Goal: Task Accomplishment & Management: Use online tool/utility

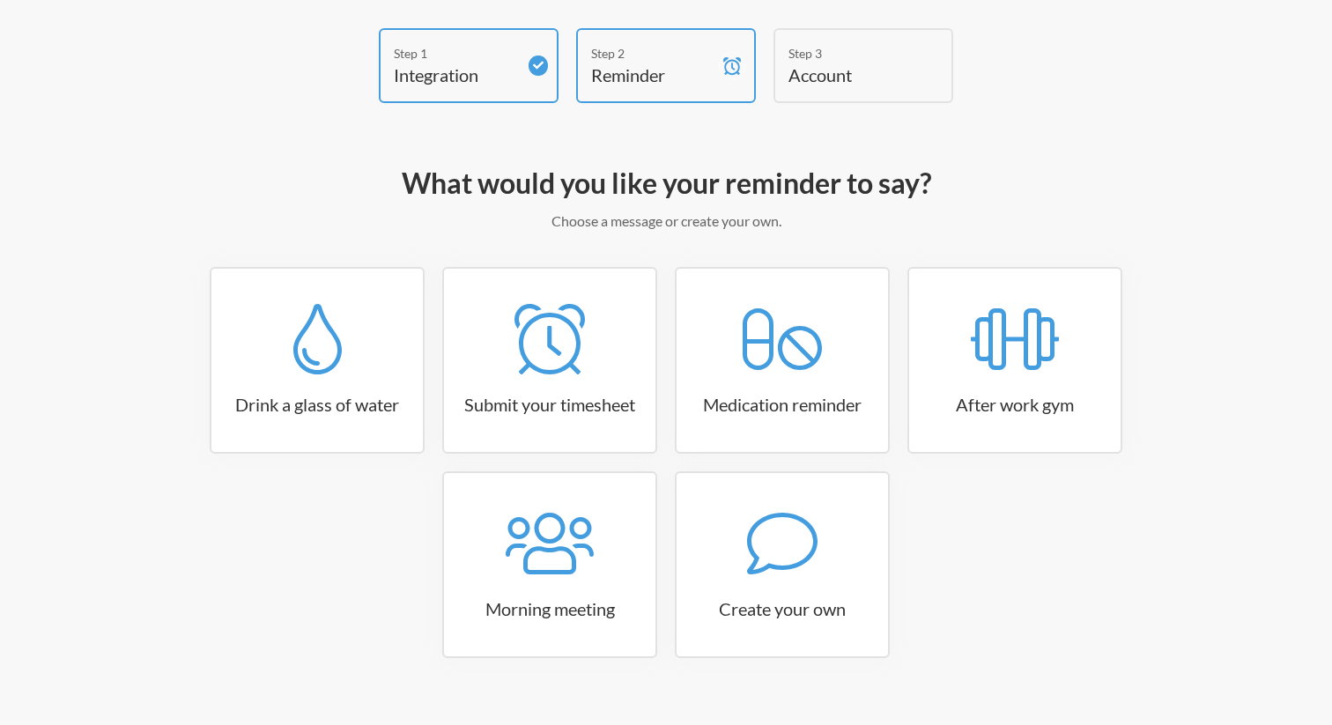
scroll to position [98, 0]
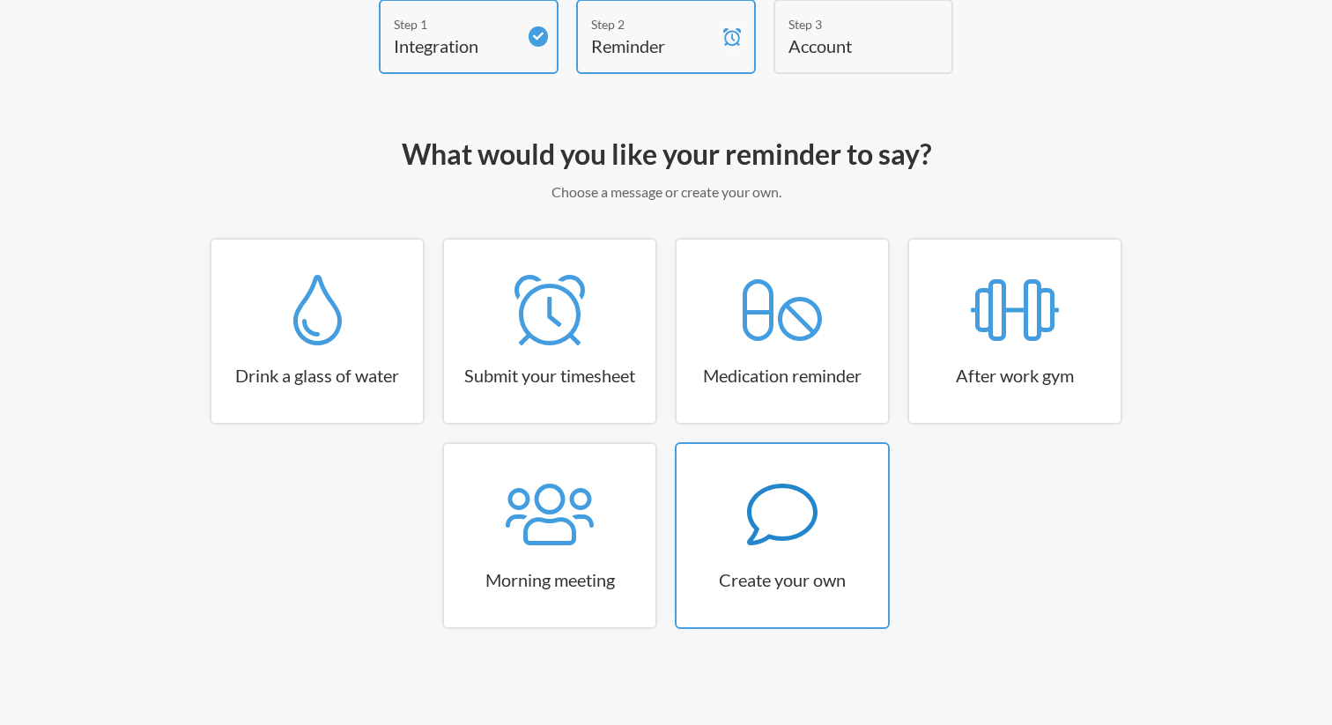
click at [800, 513] on icon at bounding box center [782, 514] width 70 height 70
select select "10:30:00"
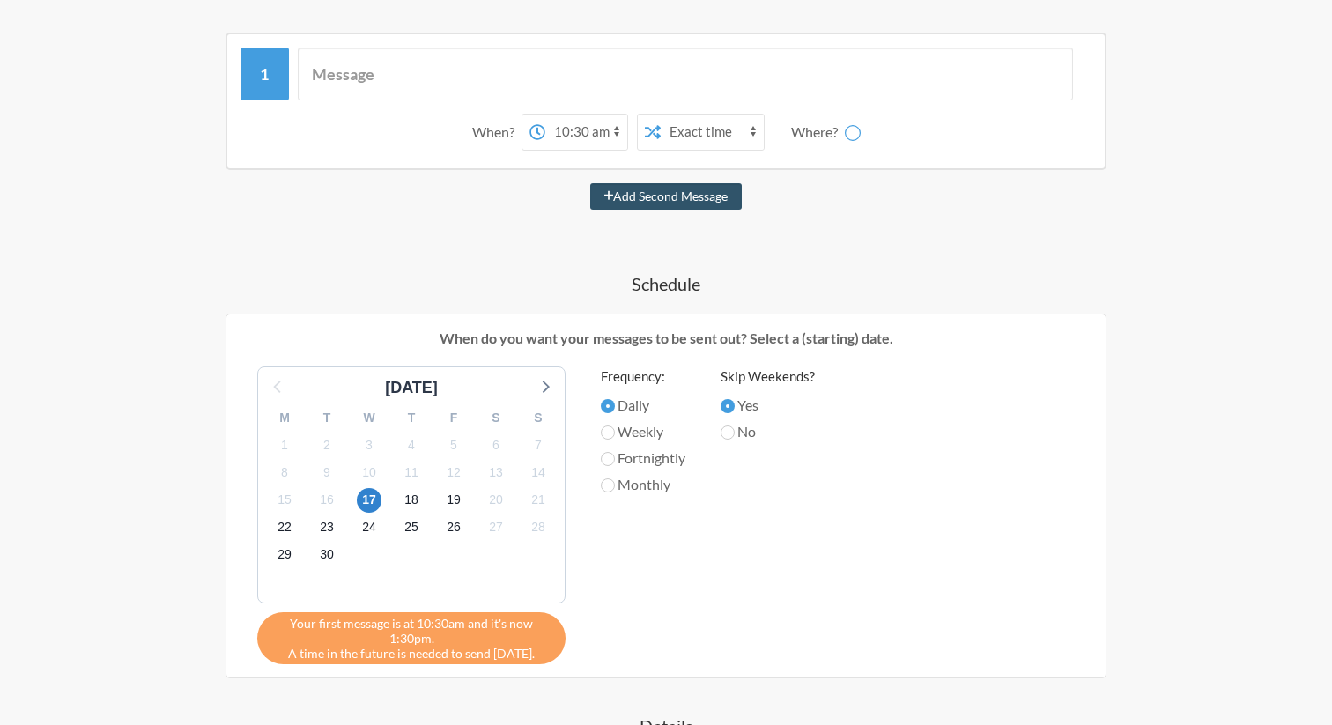
scroll to position [306, 0]
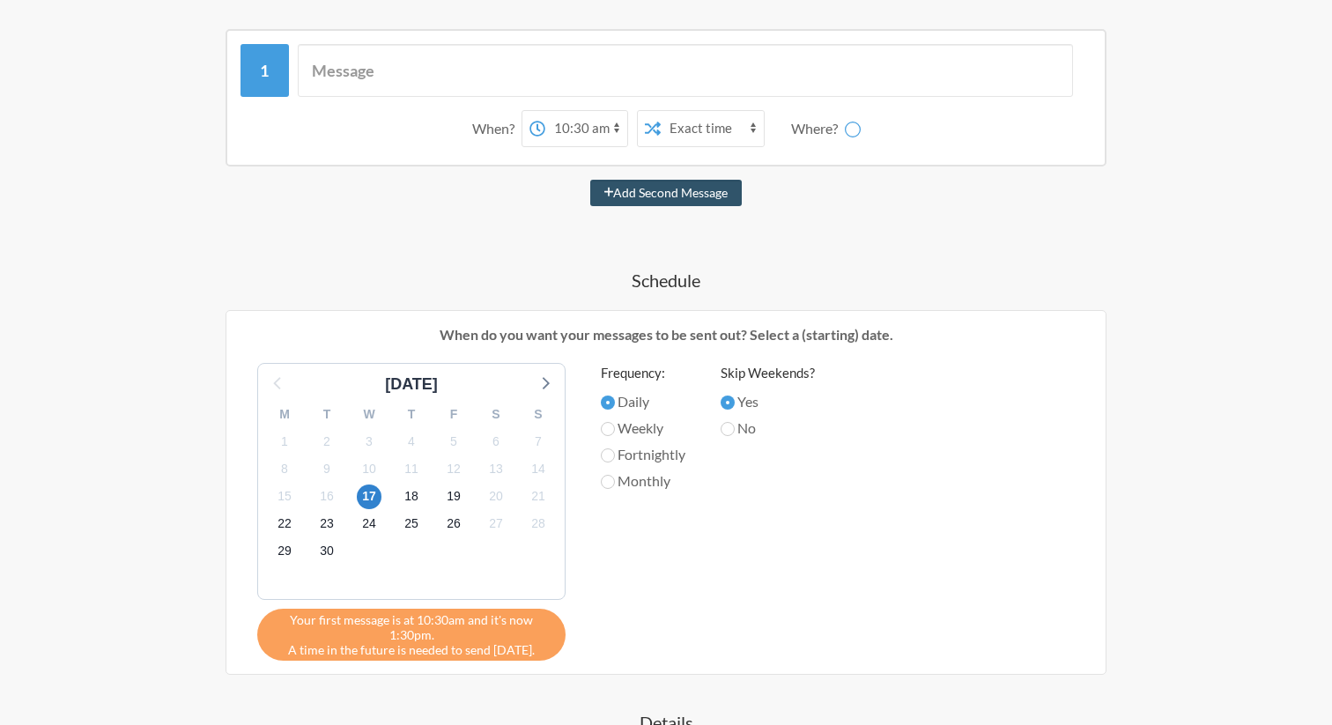
select select "D09FEJTHRB4"
click at [609, 448] on input "Fortnightly" at bounding box center [608, 455] width 14 height 14
radio input "true"
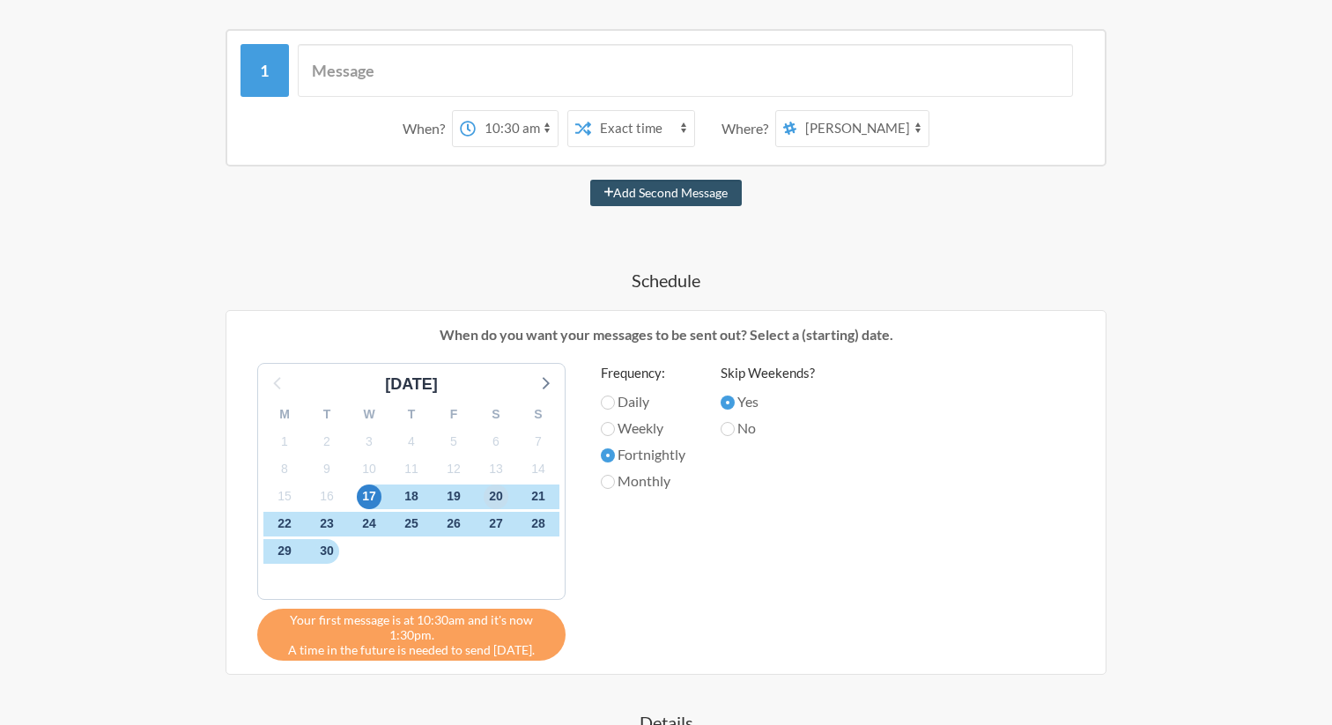
click at [500, 491] on span "20" at bounding box center [495, 496] width 25 height 25
click at [740, 427] on label "No" at bounding box center [767, 427] width 94 height 21
click at [734, 427] on input "No" at bounding box center [727, 429] width 14 height 14
radio input "true"
click at [734, 402] on input "Yes" at bounding box center [727, 402] width 14 height 14
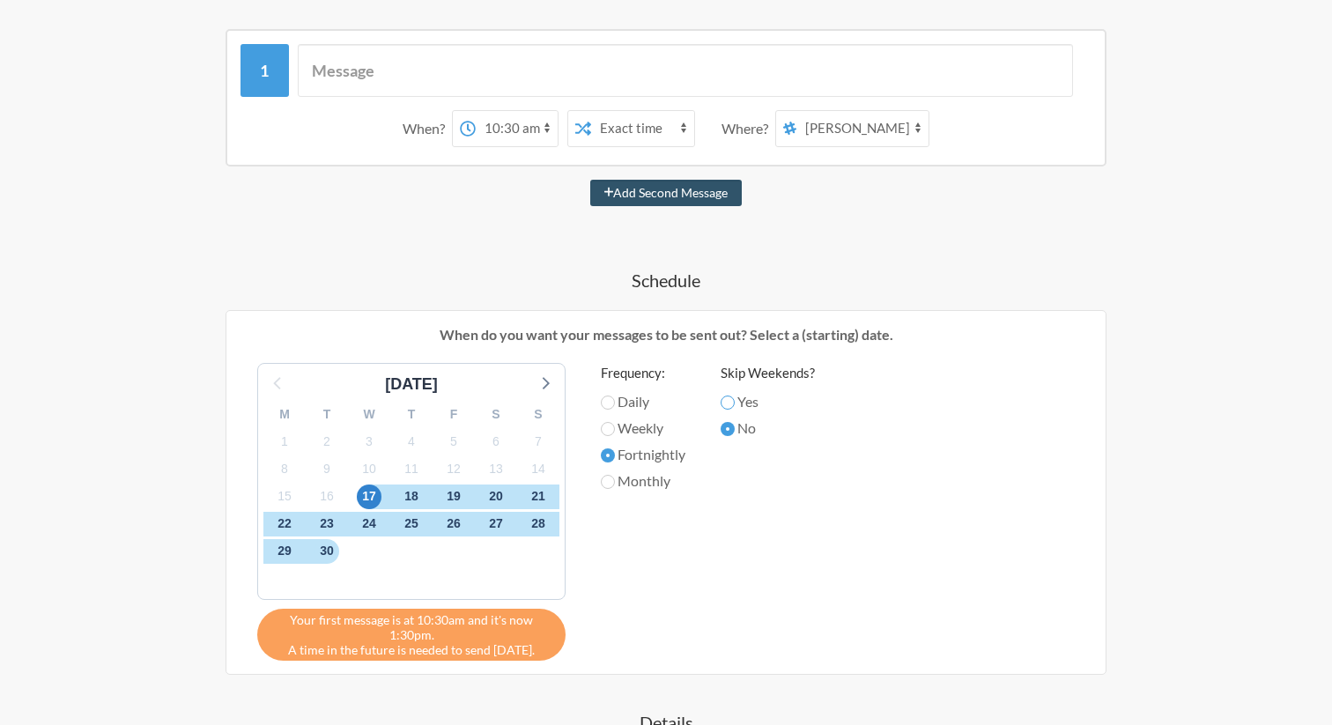
radio input "true"
click at [623, 395] on label "Daily" at bounding box center [643, 401] width 85 height 21
click at [615, 395] on input "Daily" at bounding box center [608, 402] width 14 height 14
radio input "true"
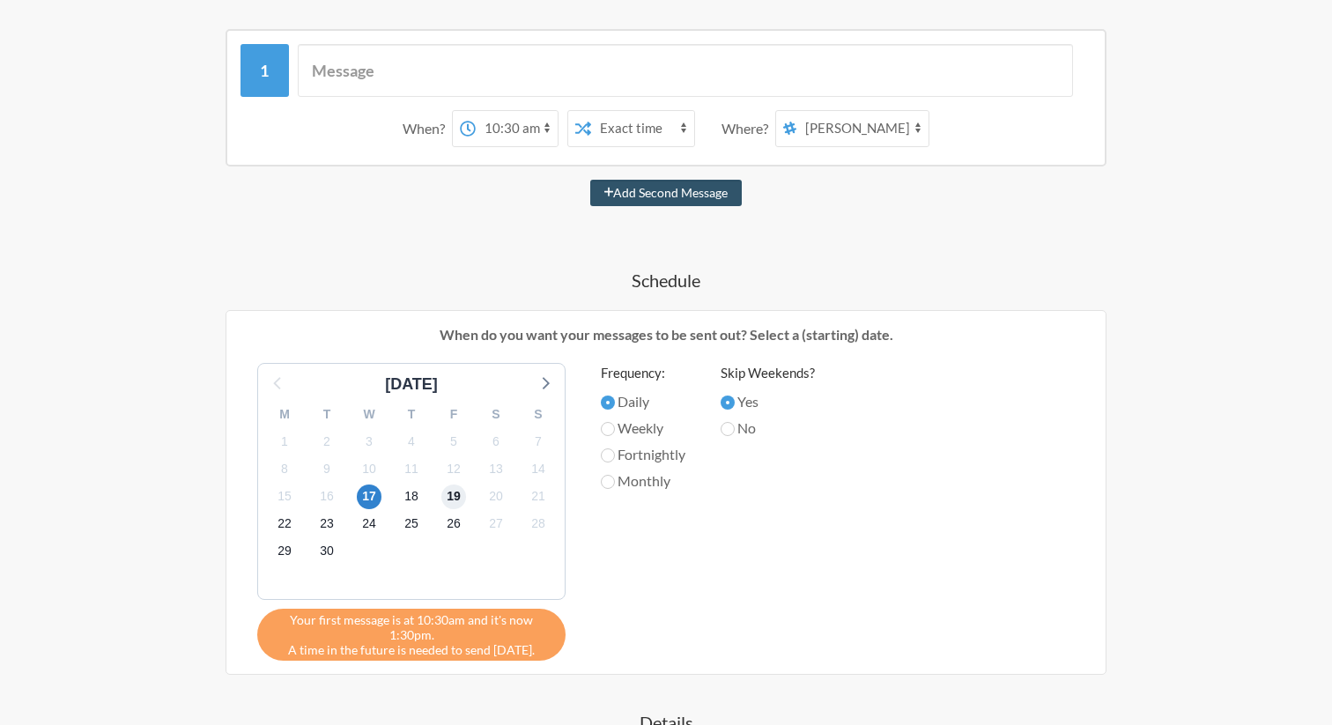
click at [455, 501] on span "19" at bounding box center [453, 496] width 25 height 25
click at [627, 454] on label "Fortnightly" at bounding box center [643, 454] width 85 height 21
click at [615, 454] on input "Fortnightly" at bounding box center [608, 455] width 14 height 14
radio input "true"
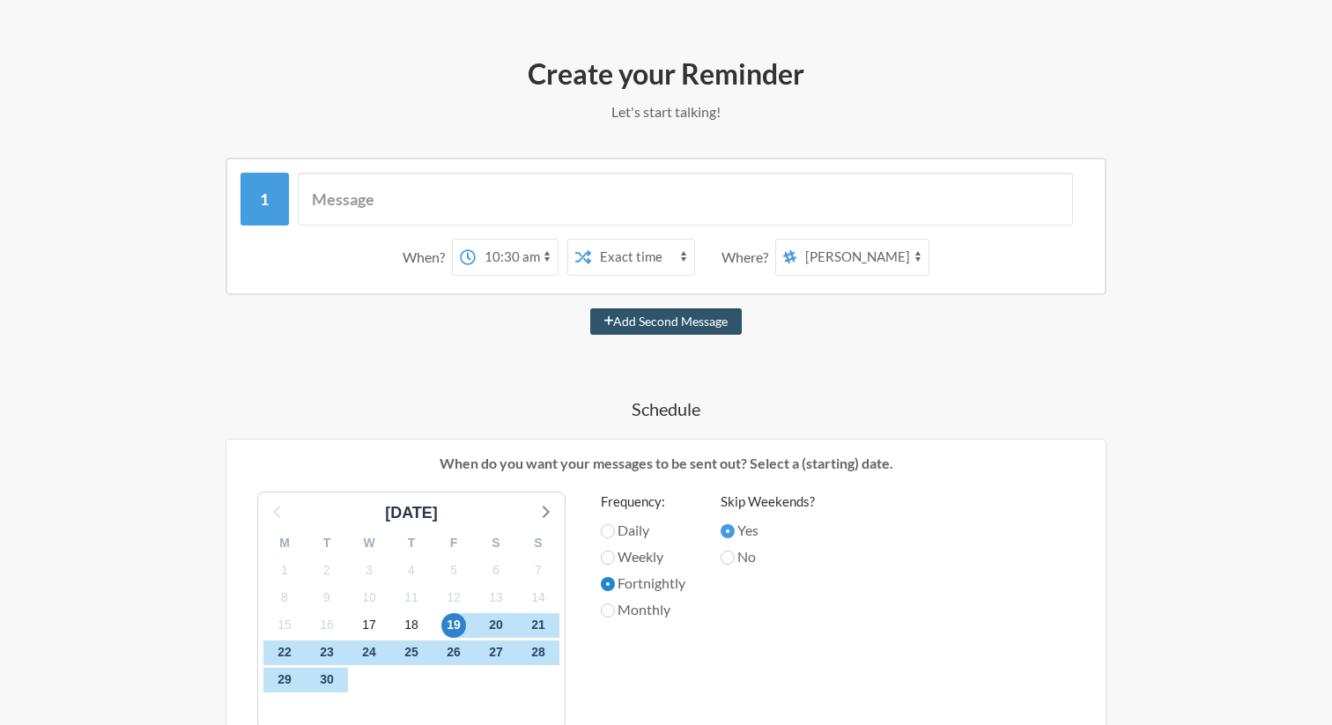
scroll to position [124, 0]
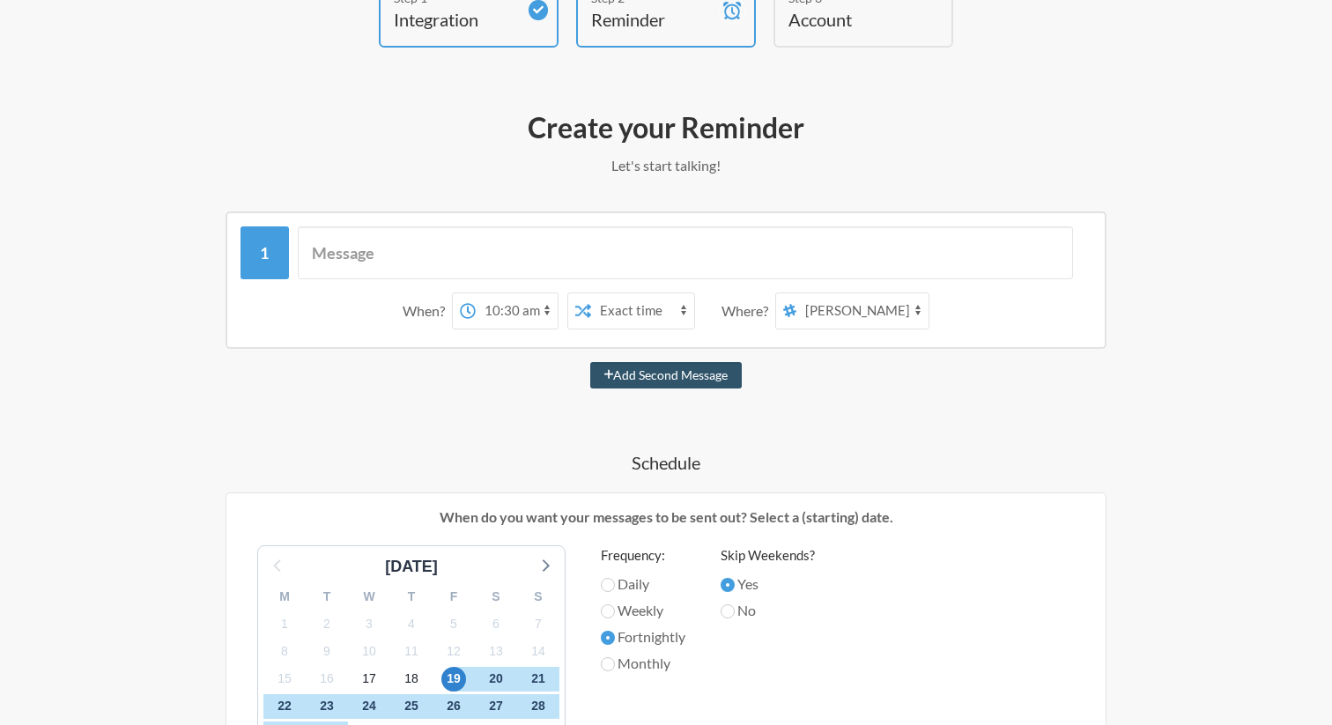
click at [587, 309] on icon at bounding box center [583, 311] width 16 height 16
click at [520, 307] on select "12:00 am 12:15 am 12:30 am 12:45 am 1:00 am 1:15 am 1:30 am 1:45 am 2:00 am 2:1…" at bounding box center [517, 310] width 82 height 35
click at [899, 310] on select "general random dev fitnessapp Moid Nouman Sakhawat" at bounding box center [862, 310] width 132 height 35
click at [797, 293] on select "general random dev fitnessapp Moid Nouman Sakhawat" at bounding box center [862, 310] width 132 height 35
click at [555, 311] on select "12:00 am 12:15 am 12:30 am 12:45 am 1:00 am 1:15 am 1:30 am 1:45 am 2:00 am 2:1…" at bounding box center [517, 310] width 82 height 35
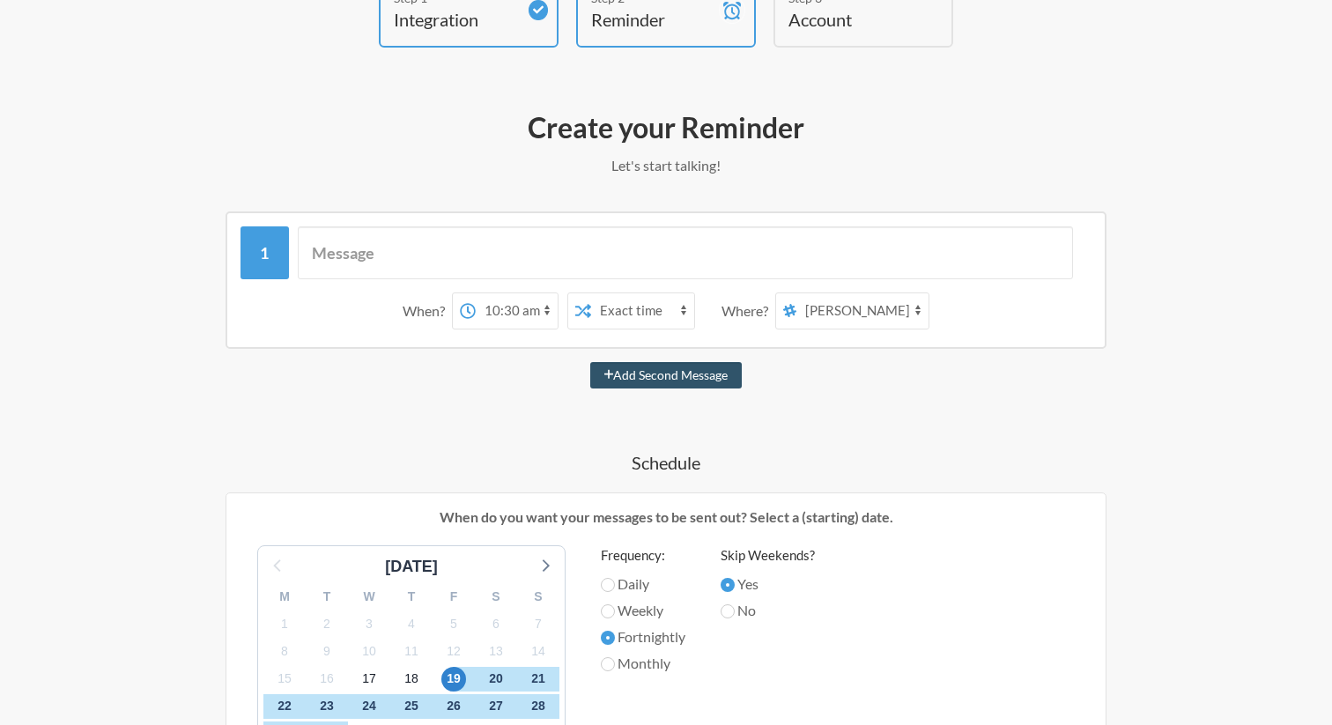
select select "19:15:00"
click at [476, 293] on select "12:00 am 12:15 am 12:30 am 12:45 am 1:00 am 1:15 am 1:30 am 1:45 am 2:00 am 2:1…" at bounding box center [517, 310] width 82 height 35
click at [642, 309] on select "Exact time Random time" at bounding box center [642, 310] width 103 height 35
click at [514, 226] on input "text" at bounding box center [686, 252] width 776 height 53
paste input "PayDay"
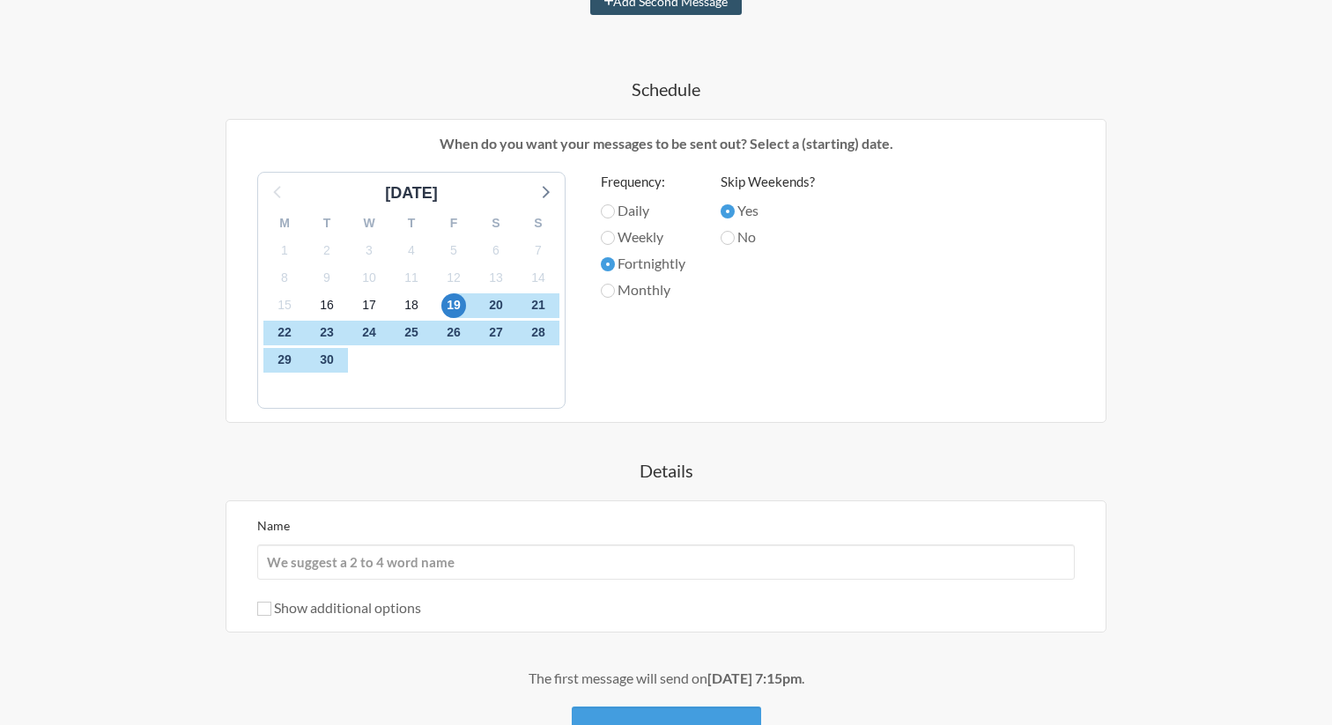
scroll to position [632, 0]
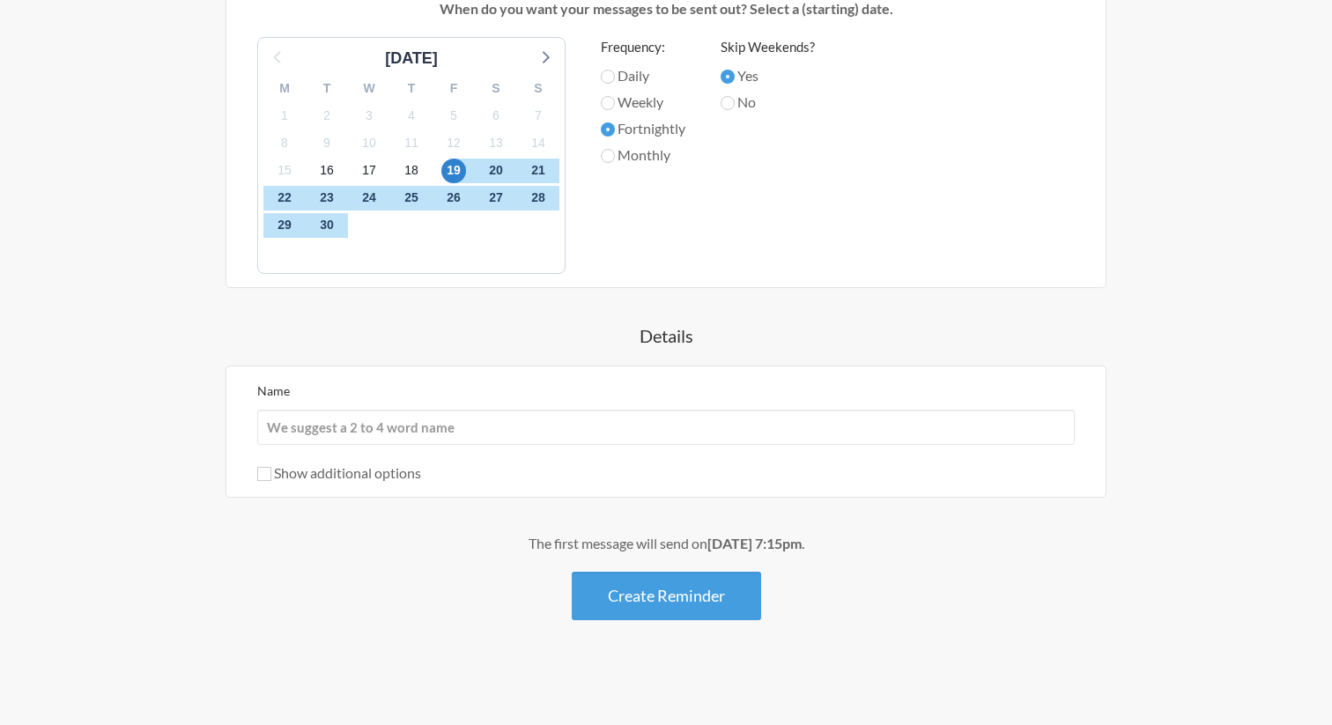
type input "PayDay"
click at [600, 426] on input "Name" at bounding box center [665, 427] width 817 height 35
click at [529, 336] on h4 "Details" at bounding box center [666, 335] width 1022 height 25
click at [520, 418] on input "Name" at bounding box center [665, 427] width 817 height 35
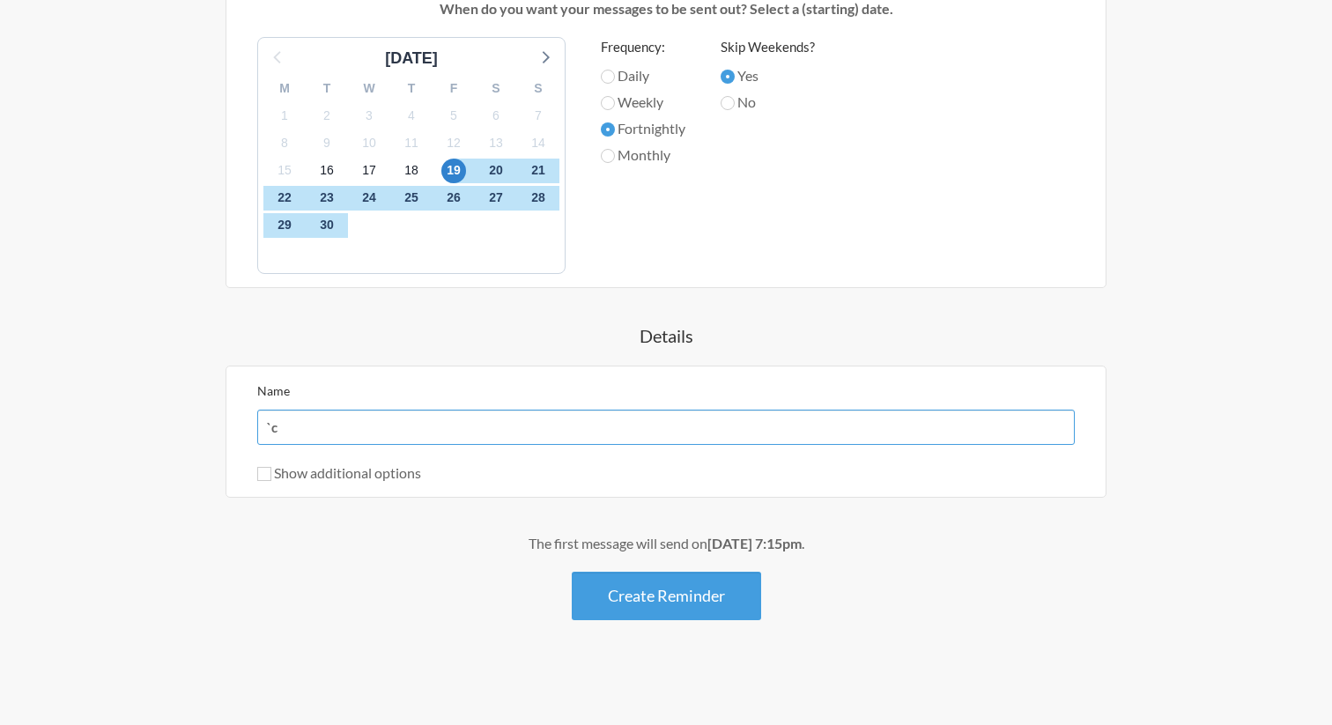
type input "`"
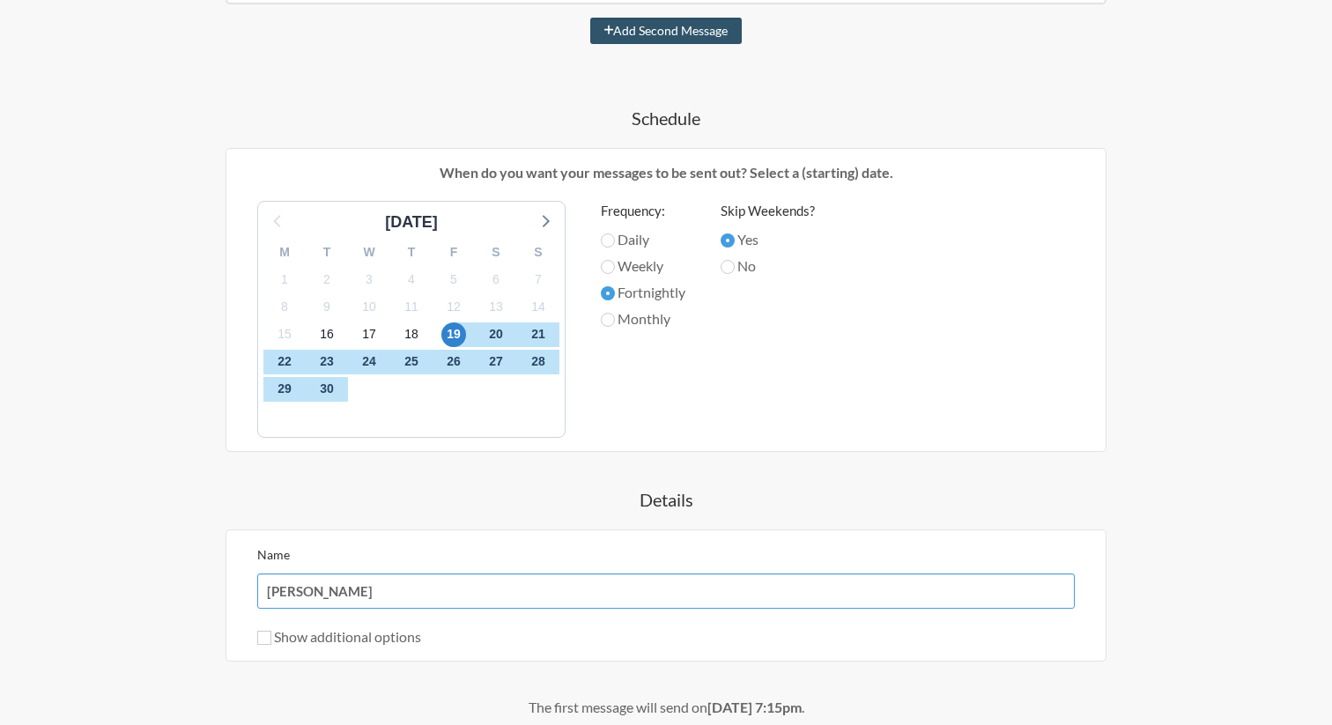
scroll to position [468, 0]
type input "[PERSON_NAME]"
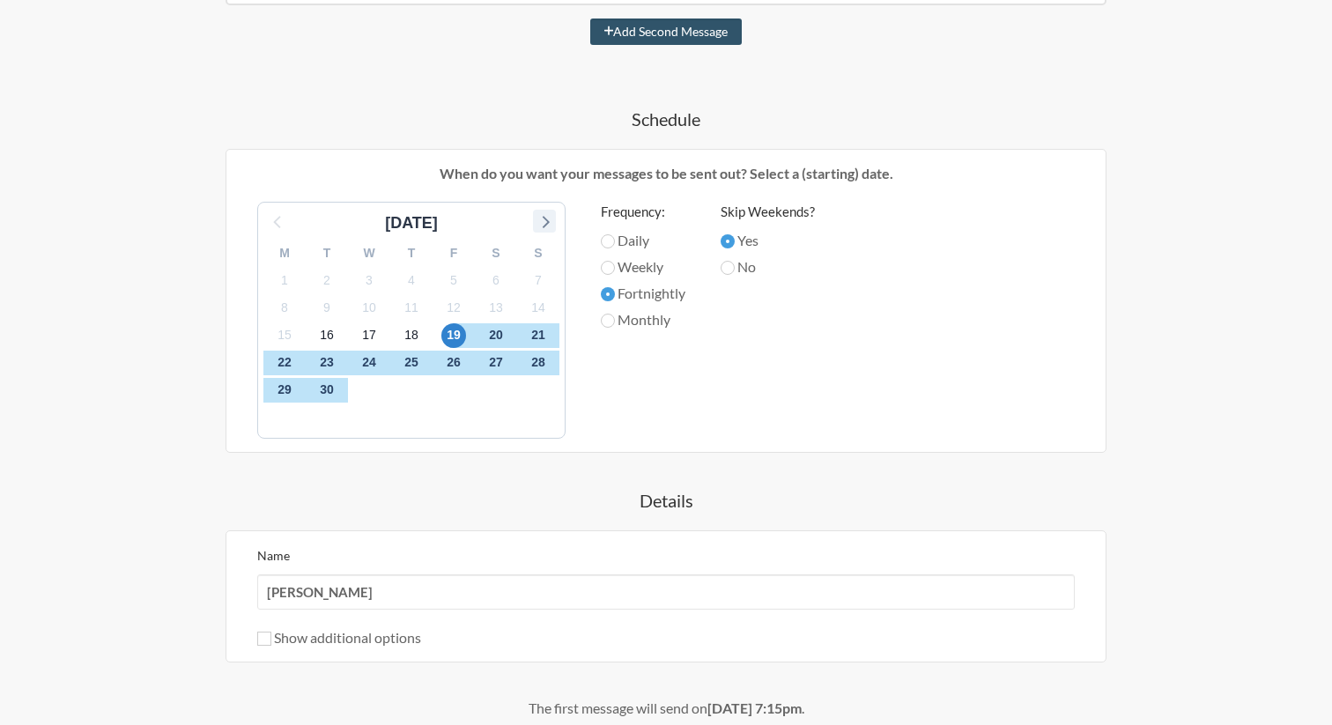
click at [542, 217] on icon at bounding box center [544, 221] width 23 height 23
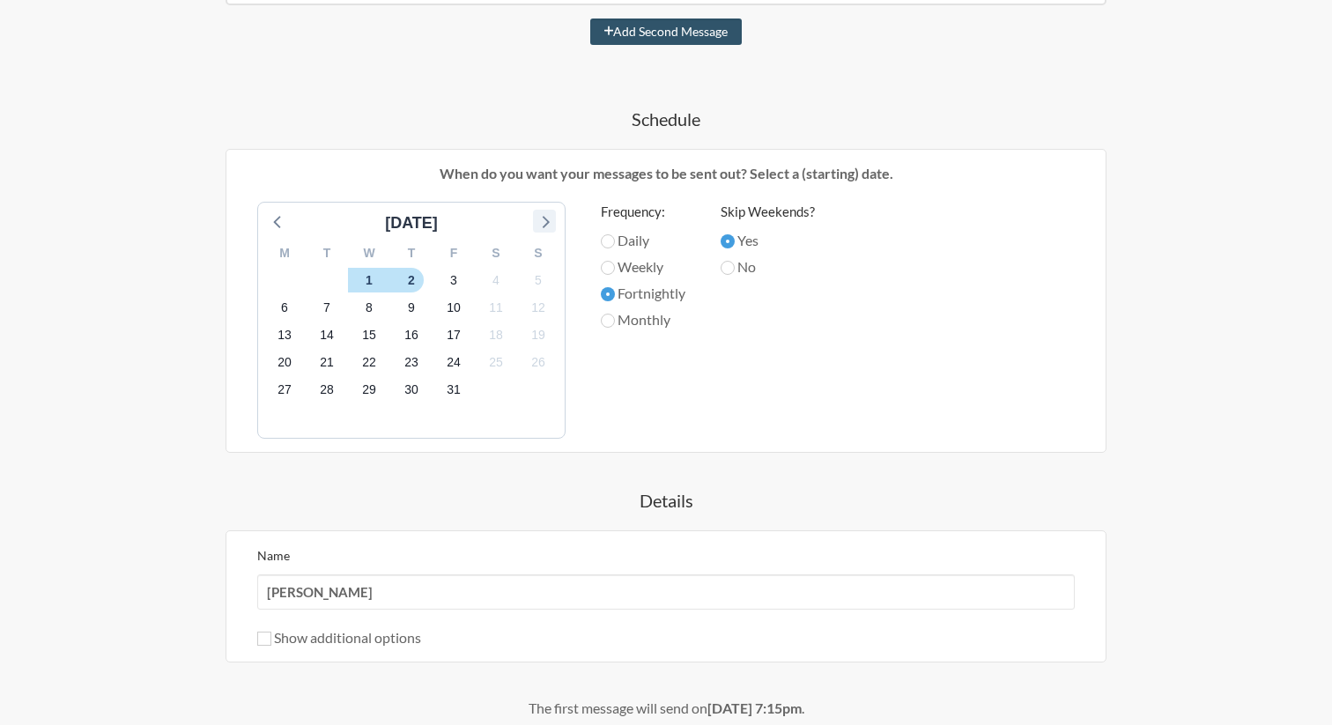
click at [542, 217] on icon at bounding box center [544, 221] width 23 height 23
click at [283, 231] on icon at bounding box center [278, 221] width 23 height 23
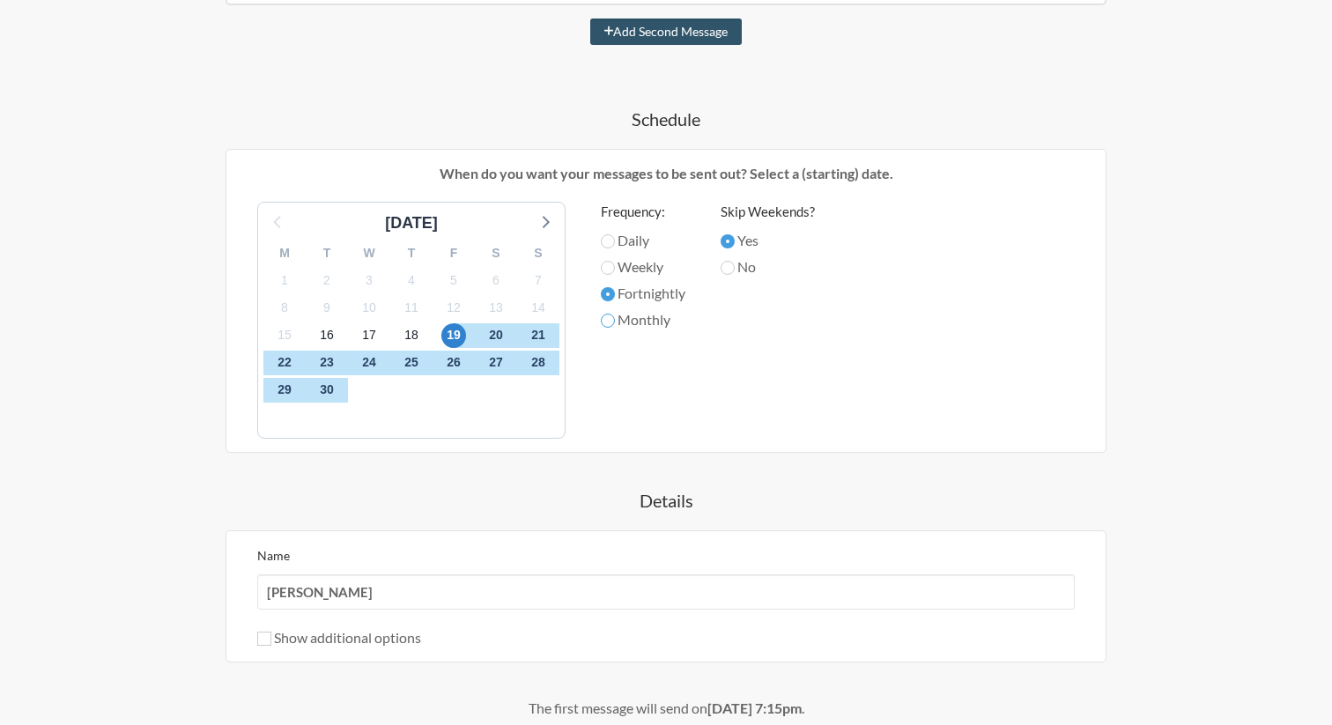
click at [612, 320] on input "Monthly" at bounding box center [608, 321] width 14 height 14
radio input "true"
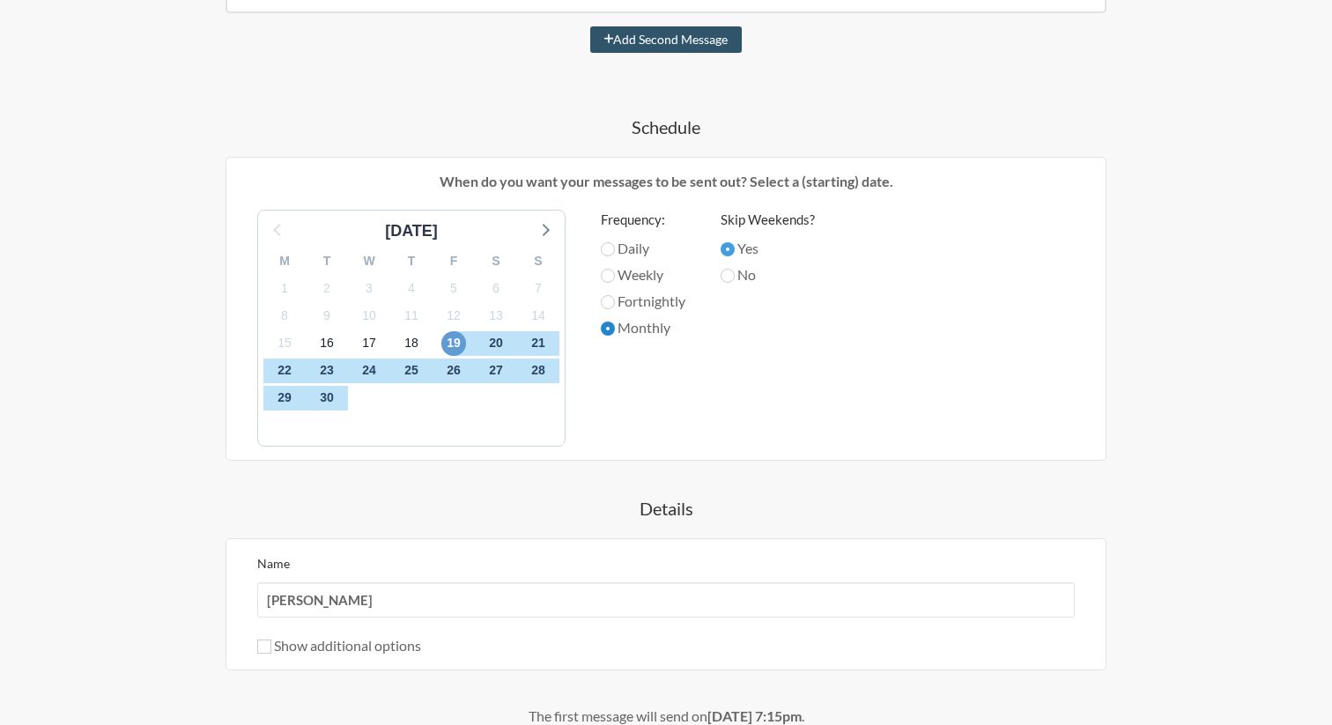
scroll to position [430, 0]
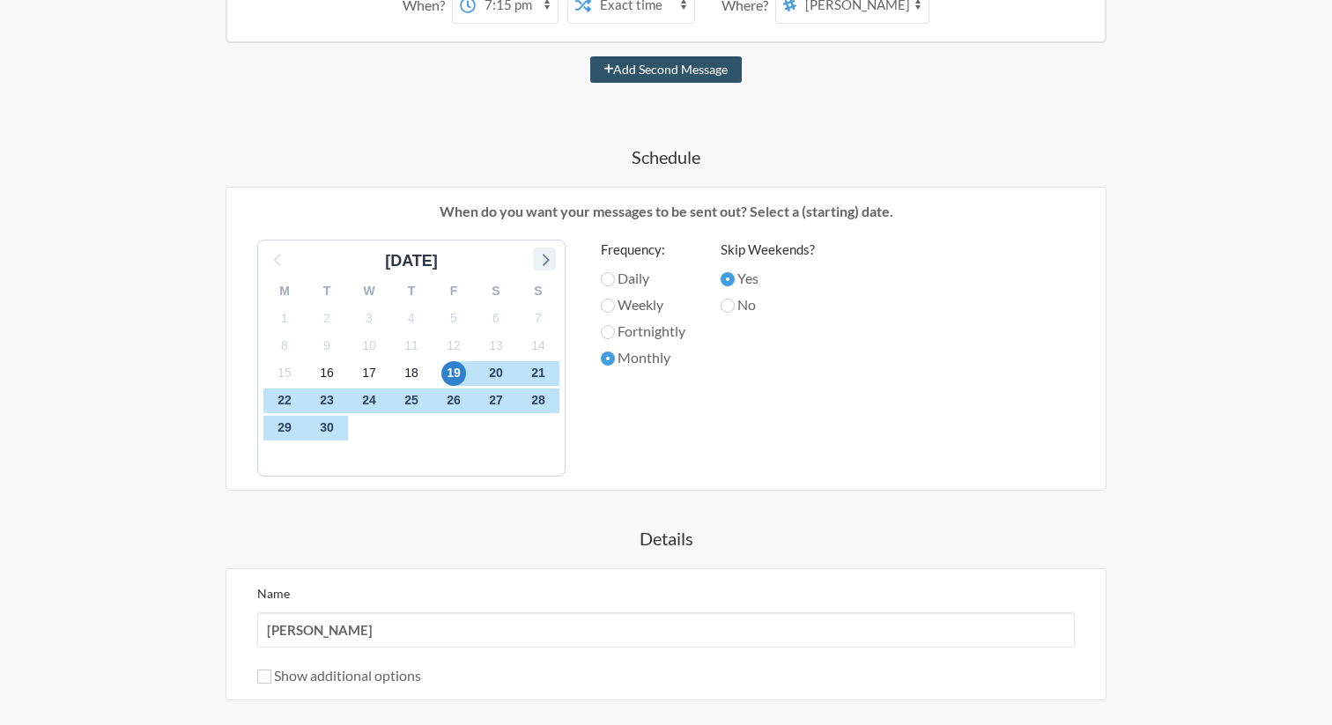
click at [544, 253] on icon at bounding box center [544, 258] width 23 height 23
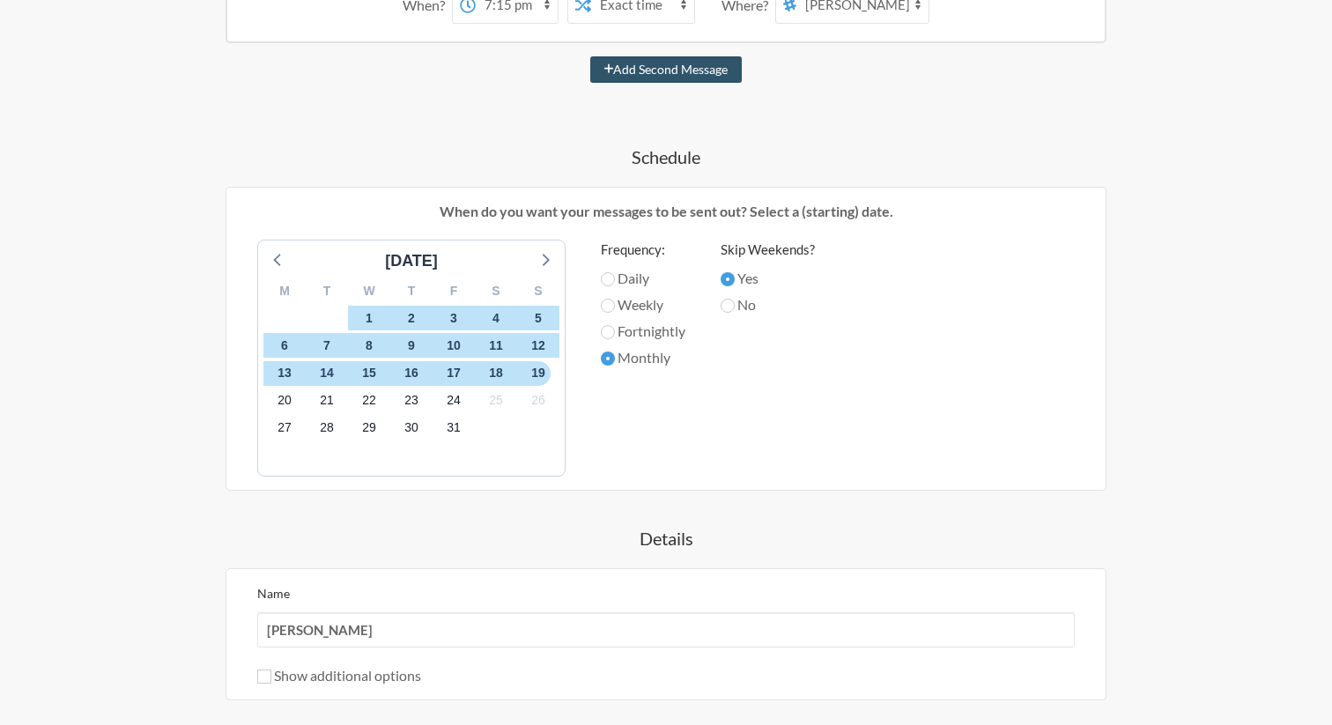
click at [628, 328] on label "Fortnightly" at bounding box center [643, 331] width 85 height 21
click at [615, 328] on input "Fortnightly" at bounding box center [608, 332] width 14 height 14
radio input "true"
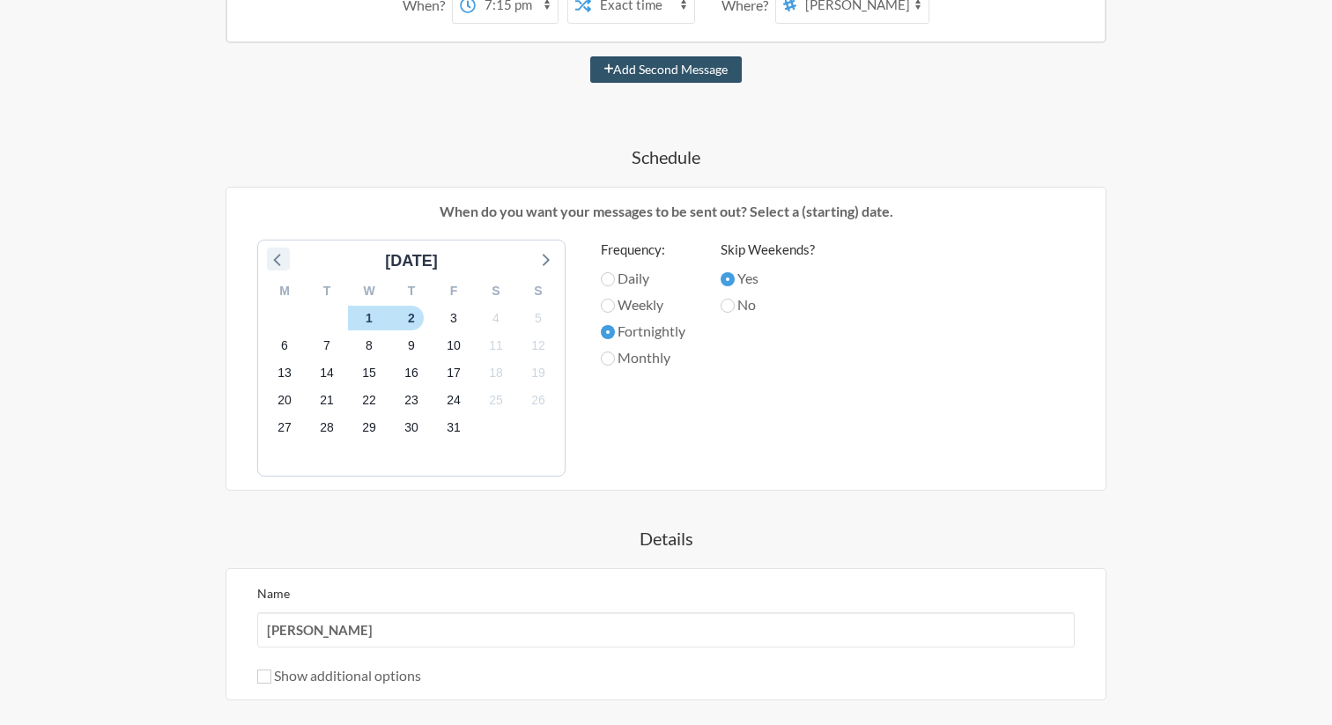
click at [279, 263] on icon at bounding box center [276, 260] width 7 height 12
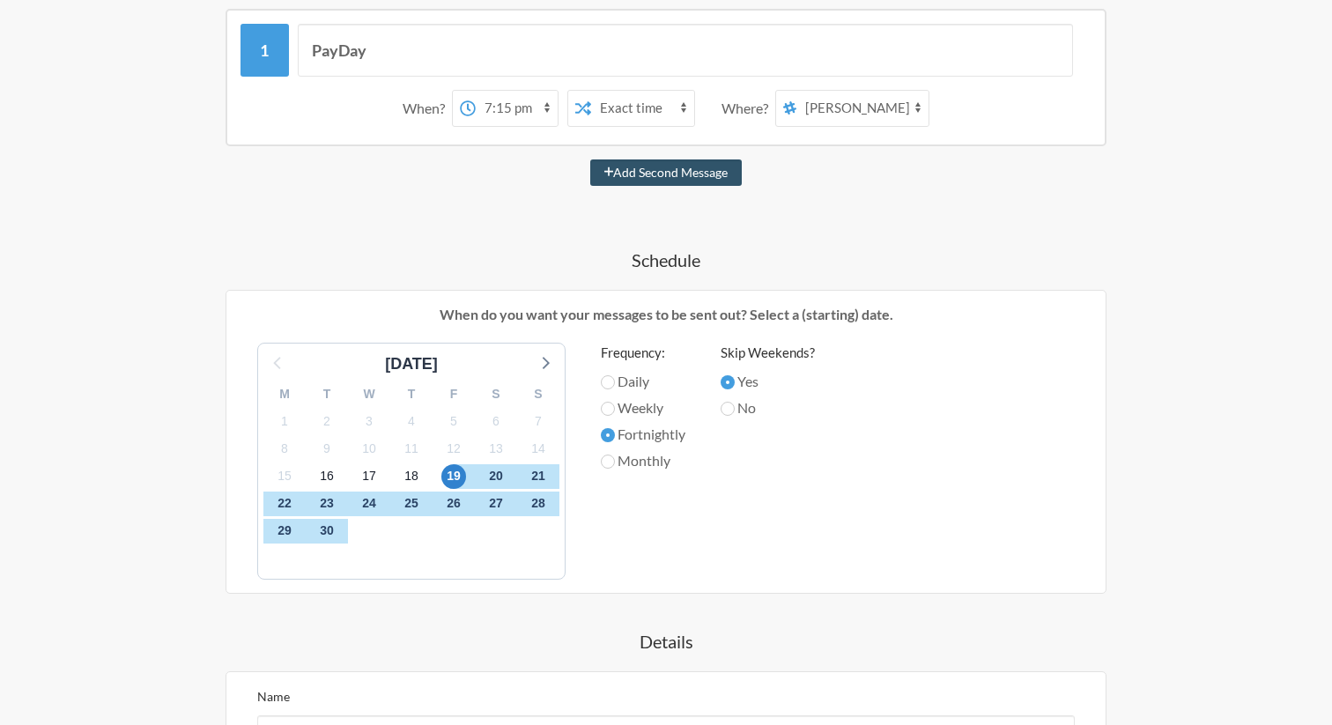
scroll to position [336, 0]
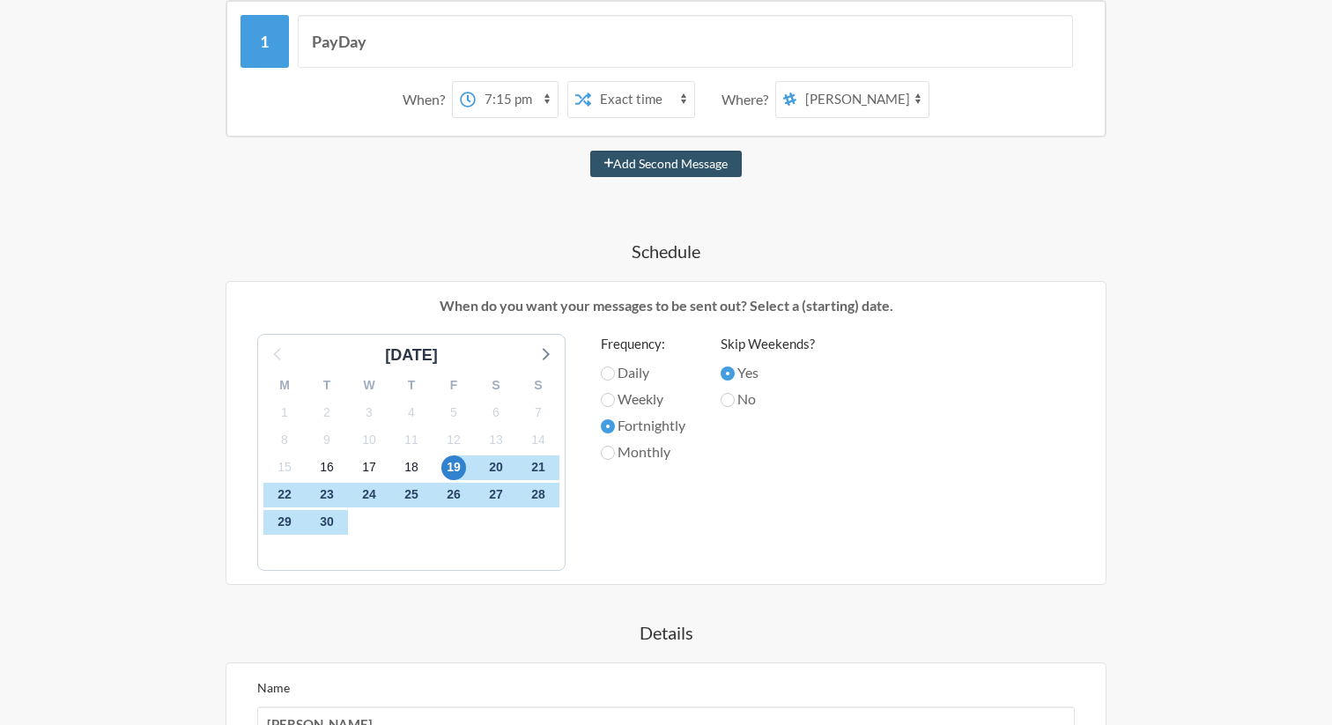
click at [837, 92] on select "general random dev fitnessapp Moid Nouman Sakhawat" at bounding box center [862, 99] width 132 height 35
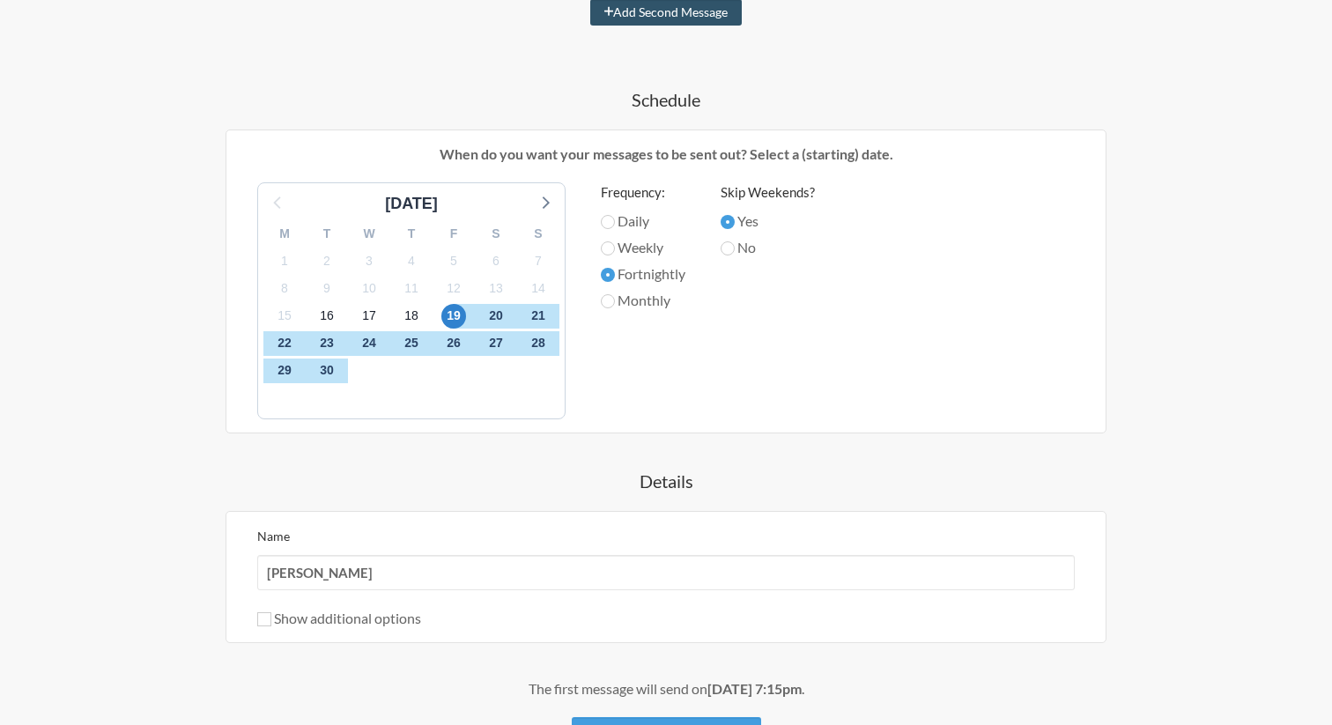
scroll to position [632, 0]
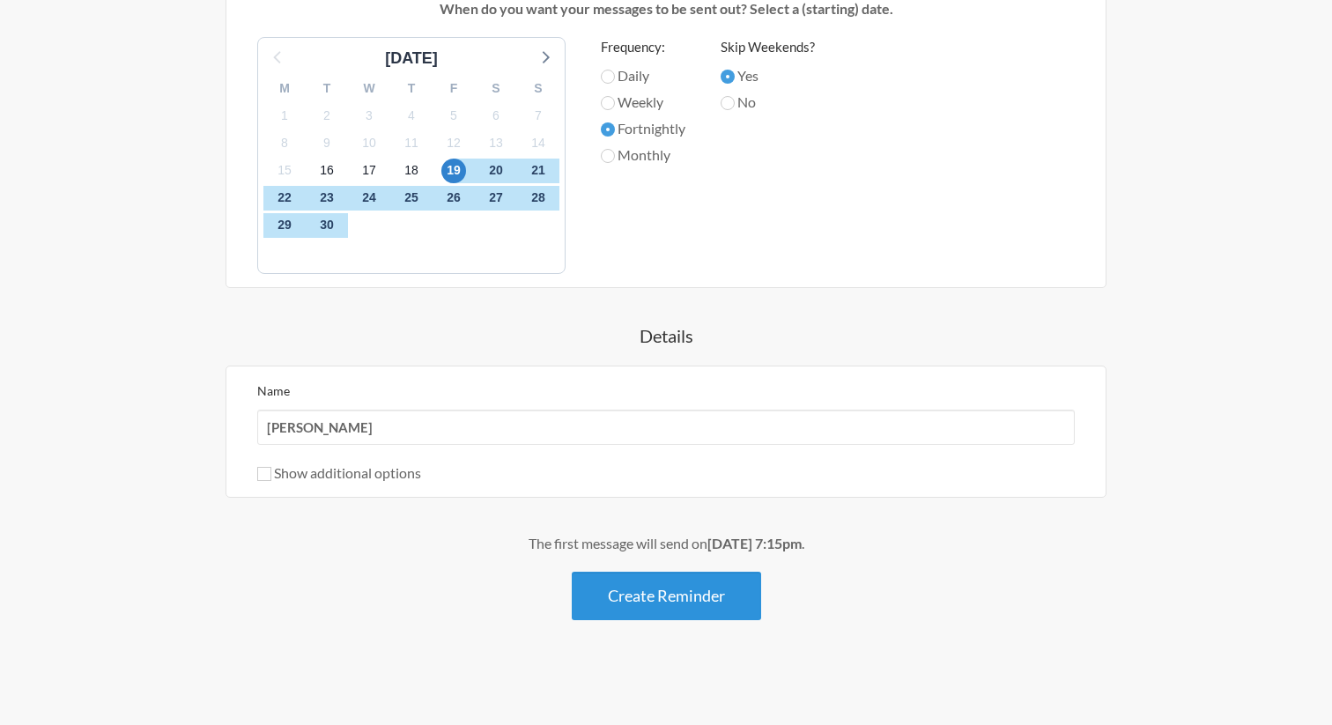
click at [650, 588] on button "Create Reminder" at bounding box center [666, 596] width 189 height 48
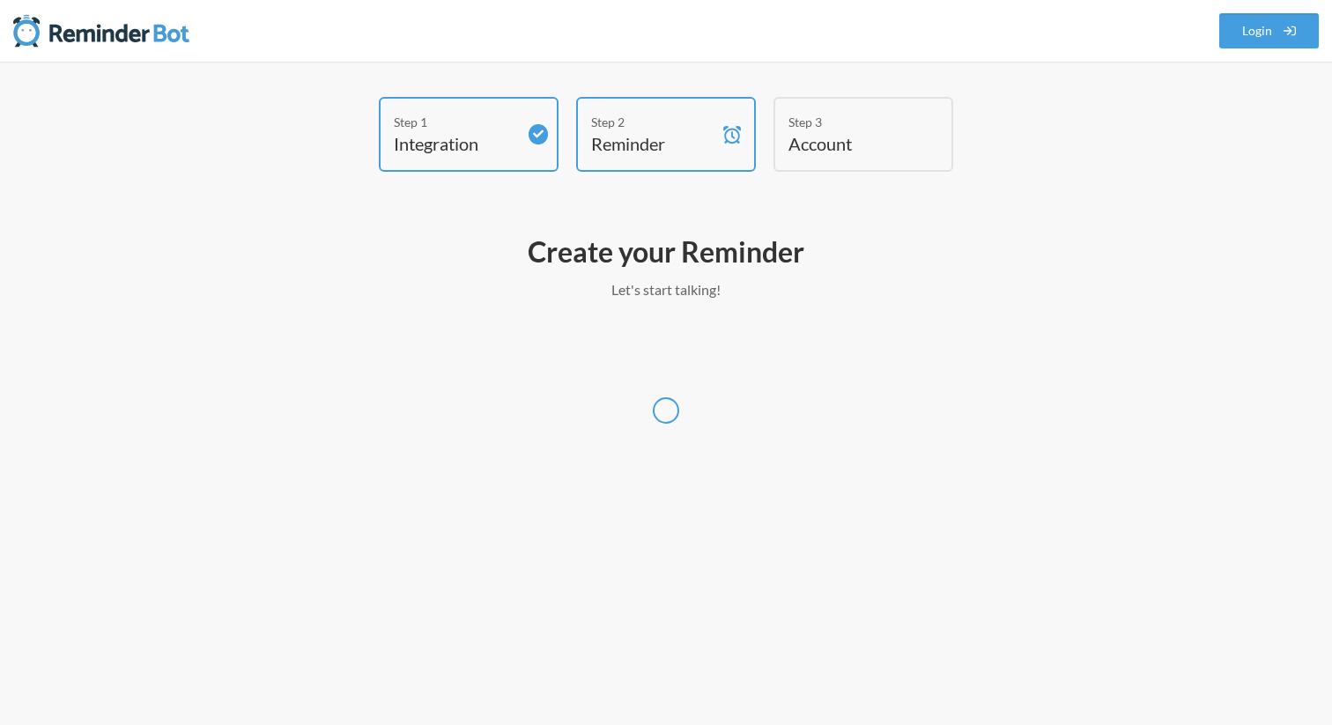
scroll to position [0, 0]
select select "Asia/Karachi"
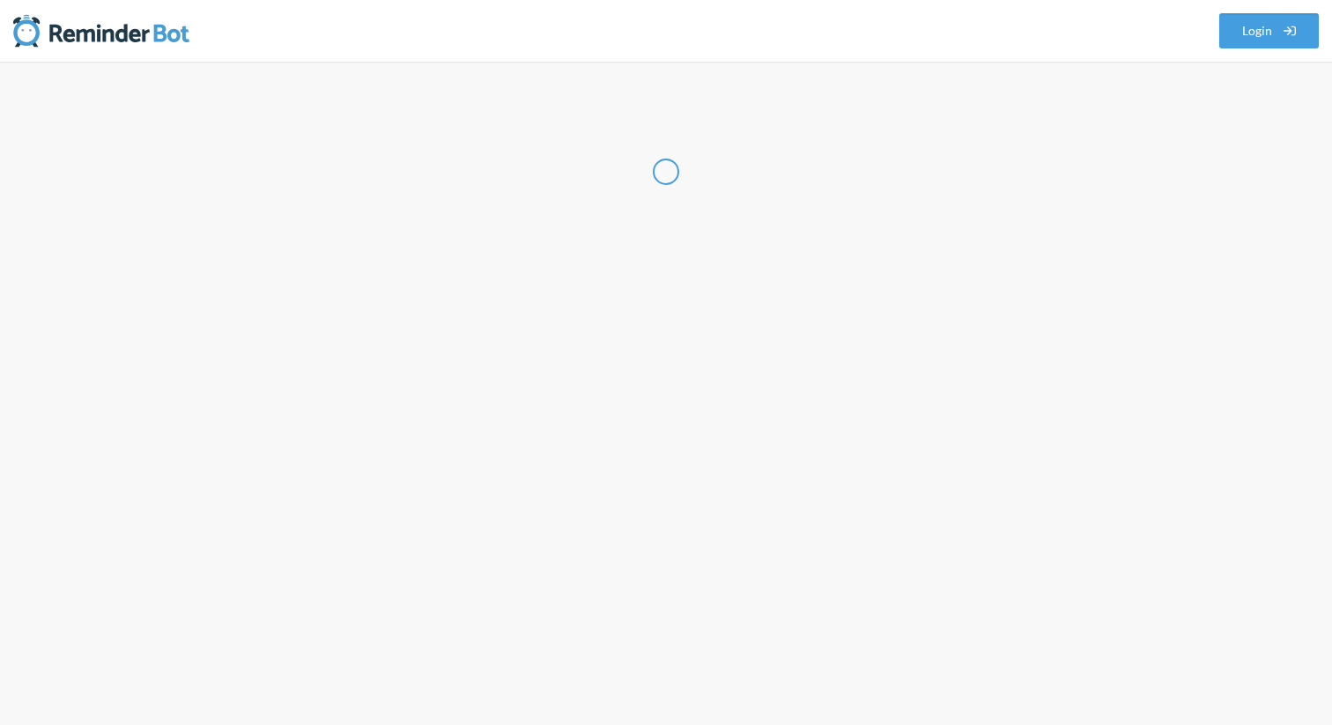
select select "PK"
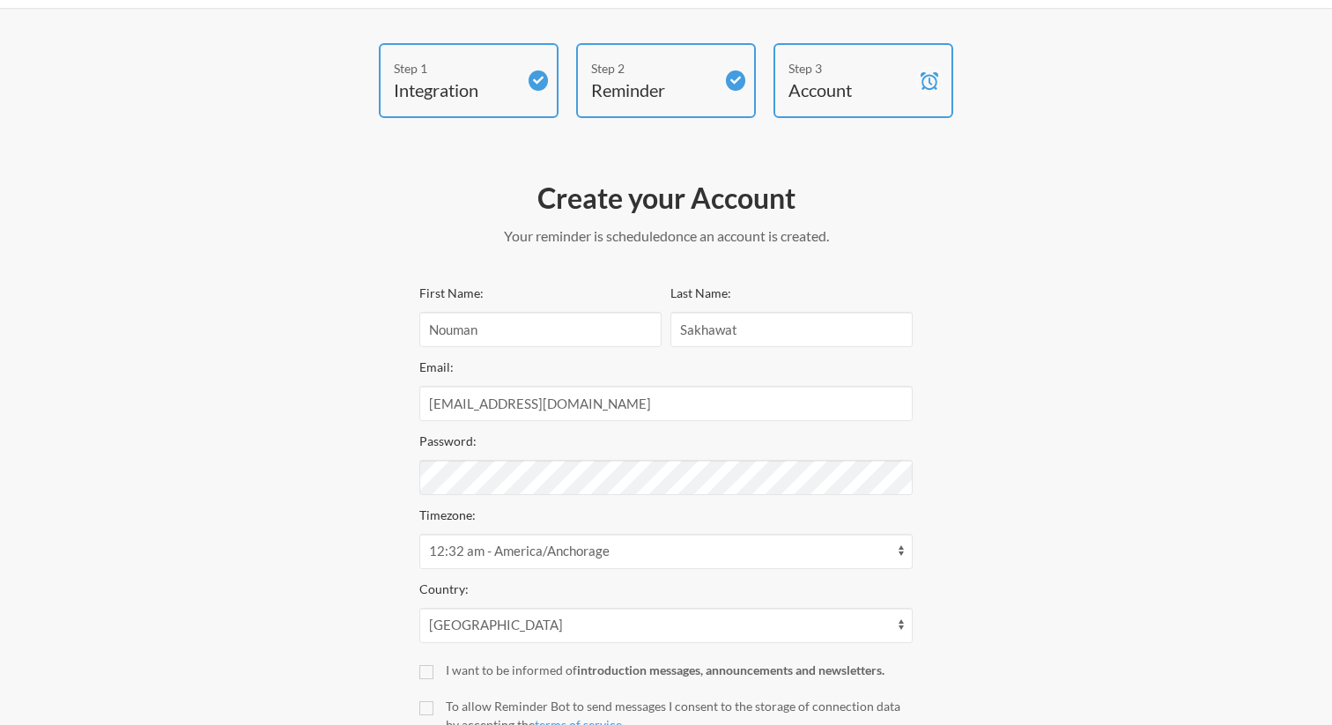
scroll to position [189, 0]
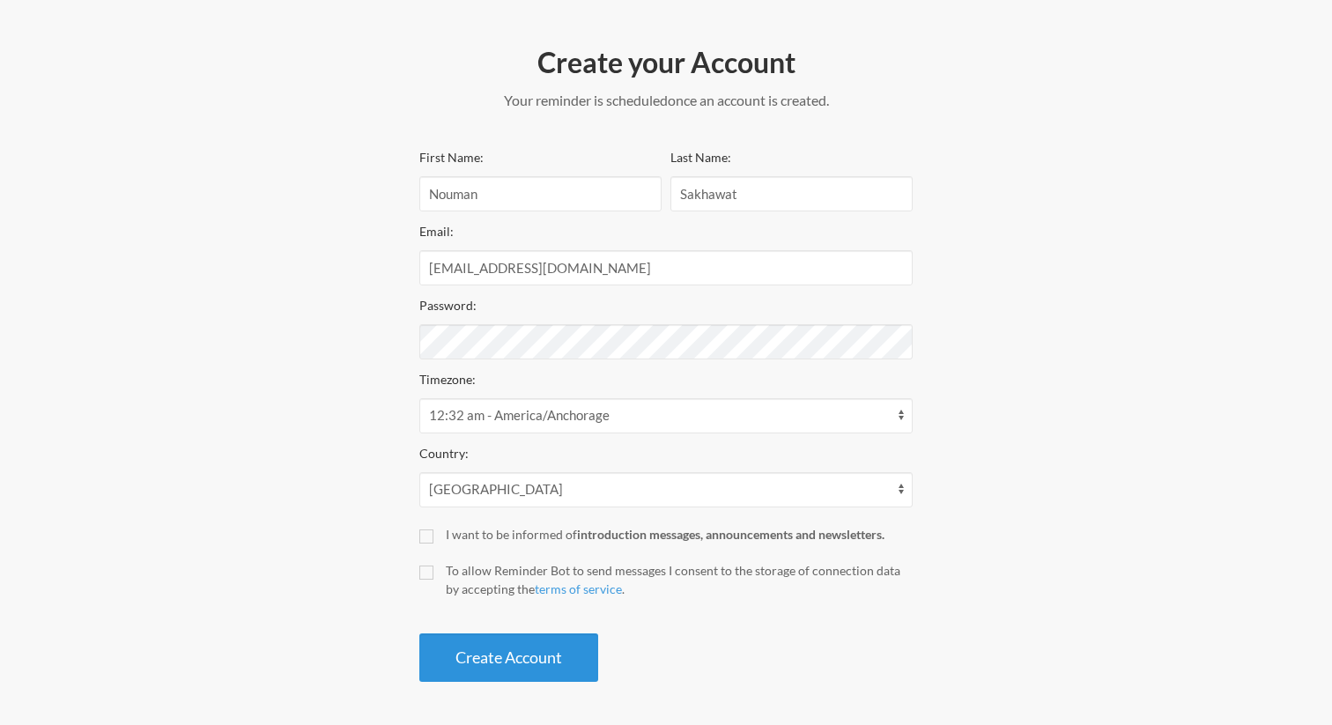
click at [469, 636] on button "Create Account" at bounding box center [508, 657] width 179 height 48
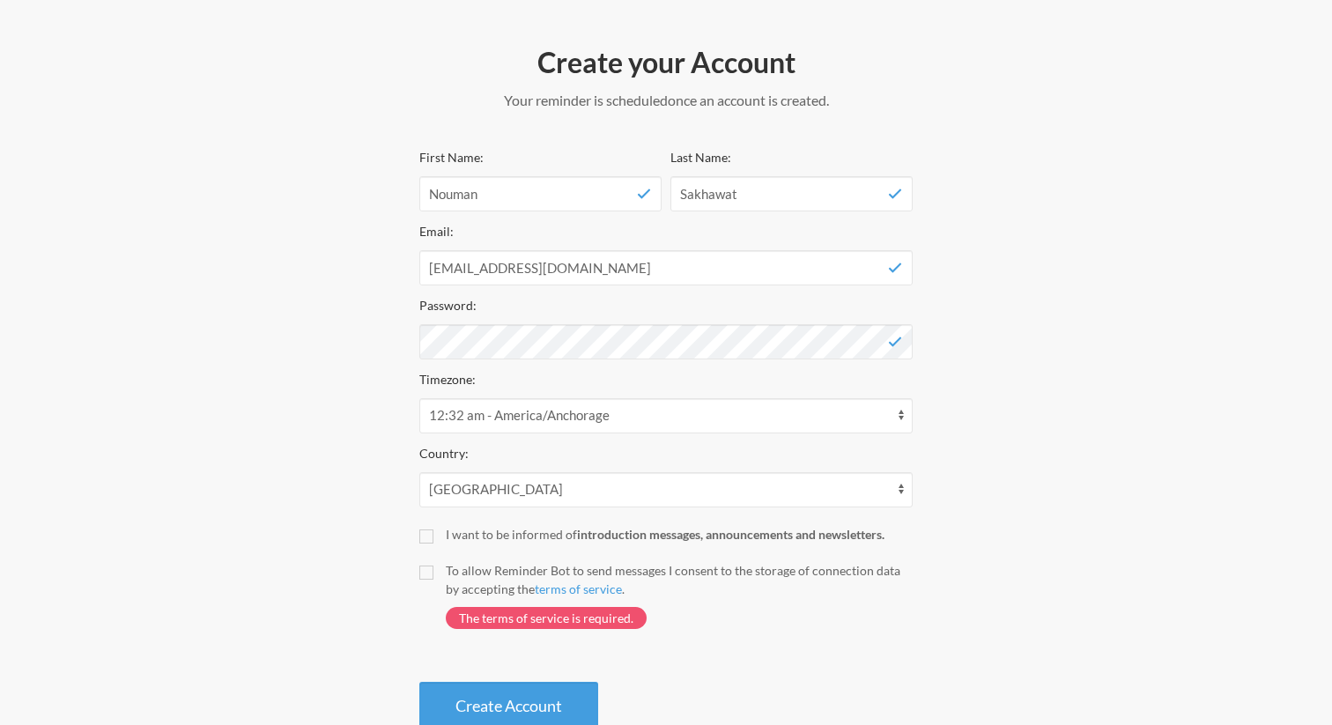
click at [446, 578] on div "To allow Reminder Bot to send messages I consent to the storage of connection d…" at bounding box center [679, 579] width 467 height 37
click at [433, 578] on input "To allow Reminder Bot to send messages I consent to the storage of connection d…" at bounding box center [426, 572] width 14 height 14
checkbox input "true"
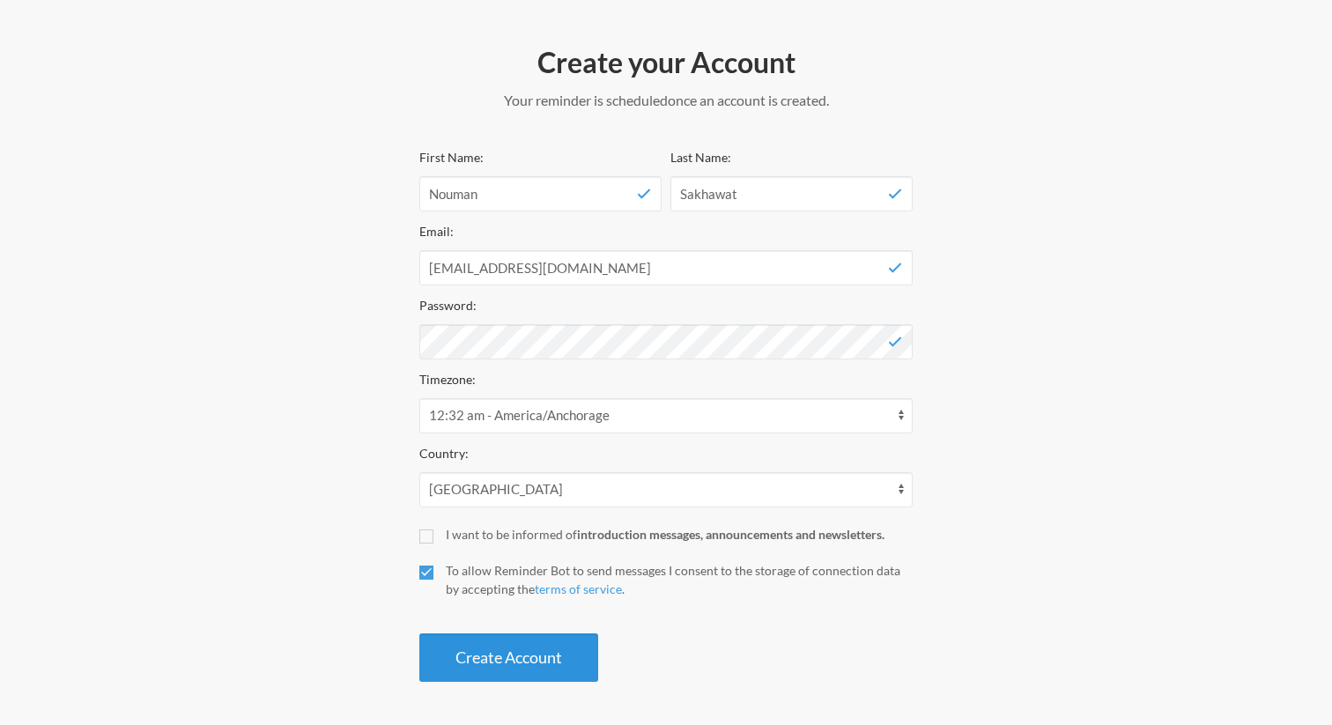
click at [527, 668] on button "Create Account" at bounding box center [508, 657] width 179 height 48
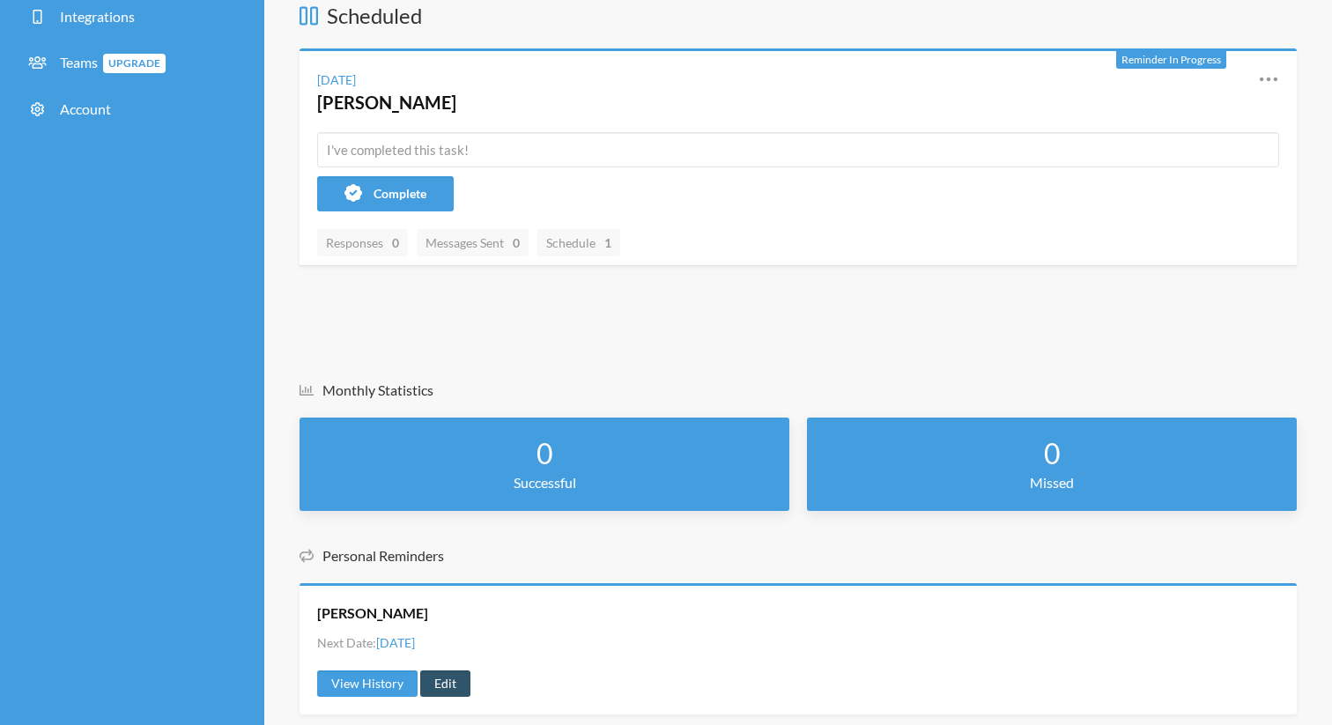
scroll to position [233, 0]
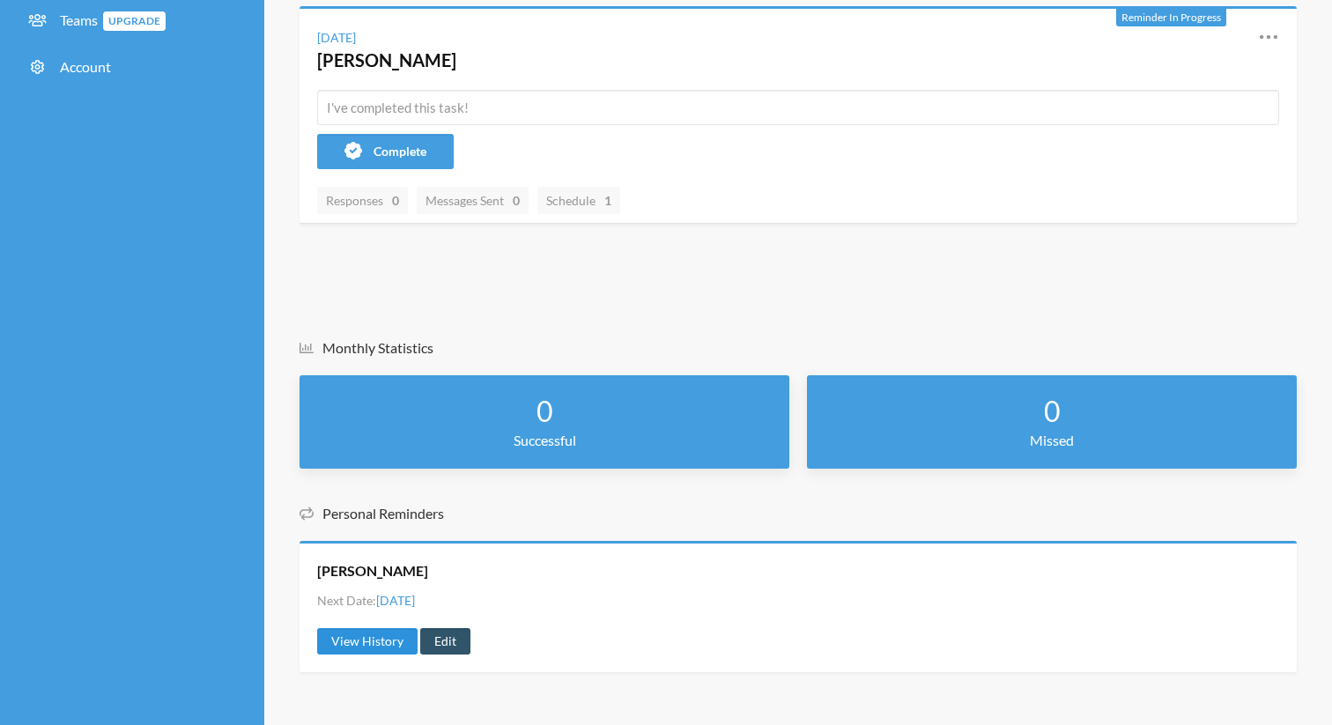
click at [384, 638] on link "View History" at bounding box center [367, 641] width 100 height 26
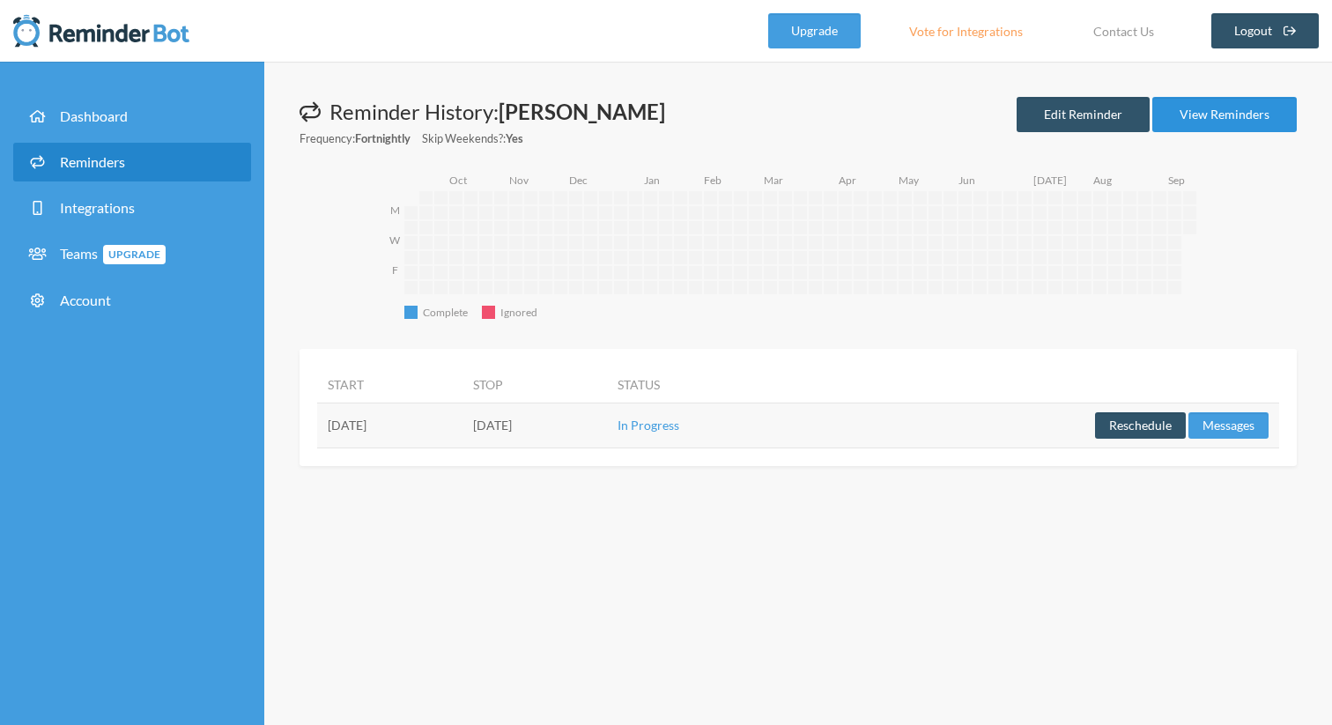
click at [1223, 112] on link "View Reminders" at bounding box center [1224, 114] width 144 height 35
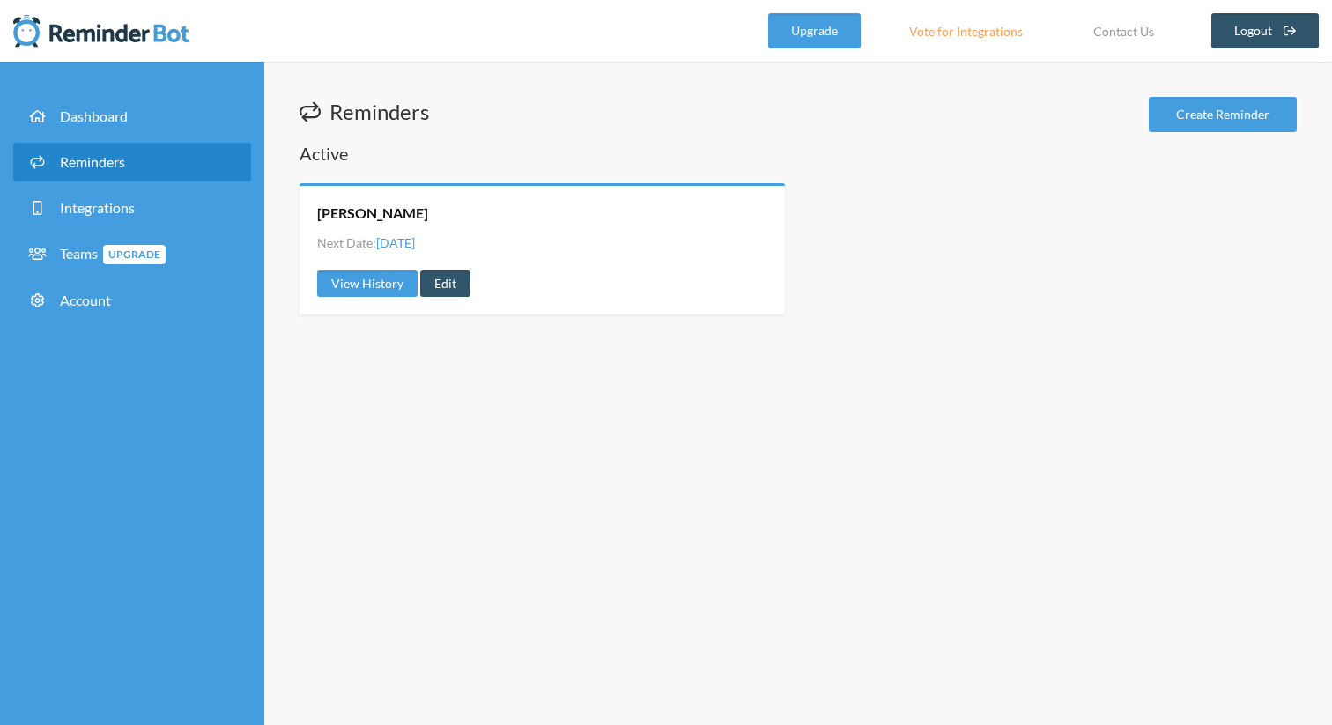
click at [1223, 112] on link "Create Reminder" at bounding box center [1222, 114] width 148 height 35
click at [443, 288] on link "Edit" at bounding box center [445, 283] width 50 height 26
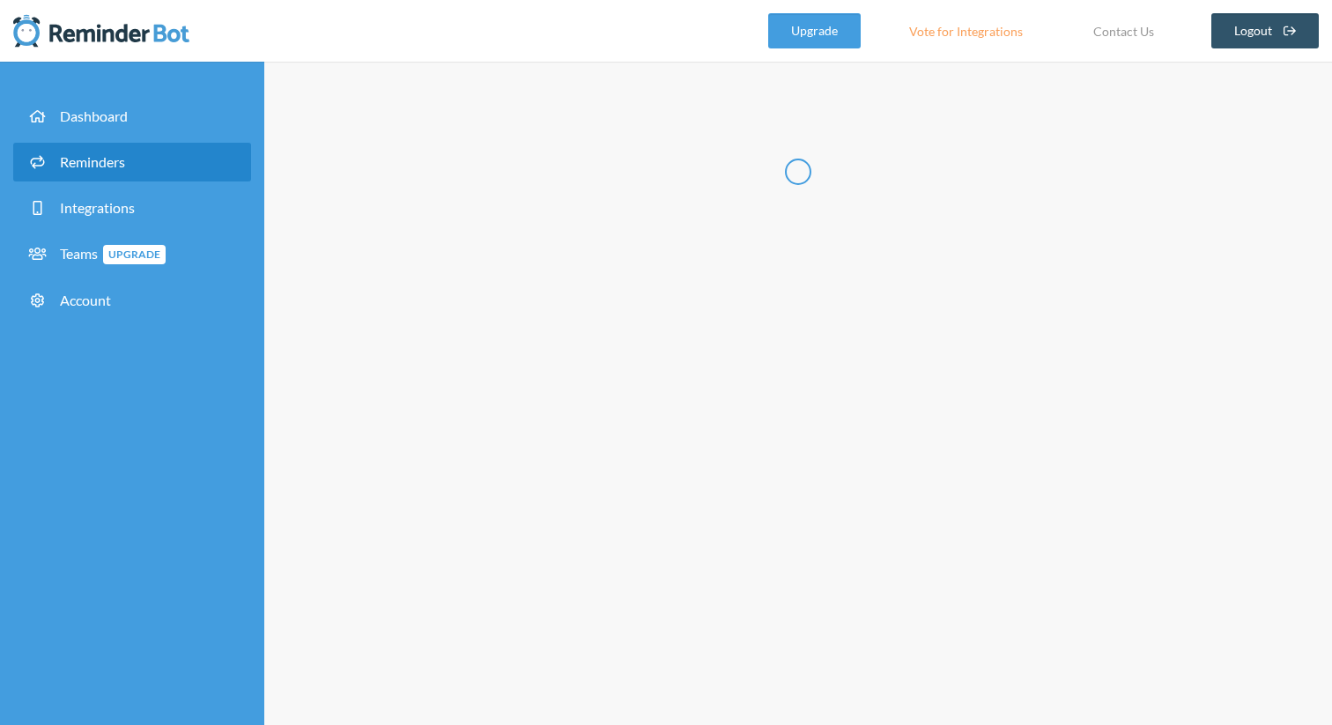
radio input "false"
radio input "true"
type input "[PERSON_NAME]"
select select "19:15:00"
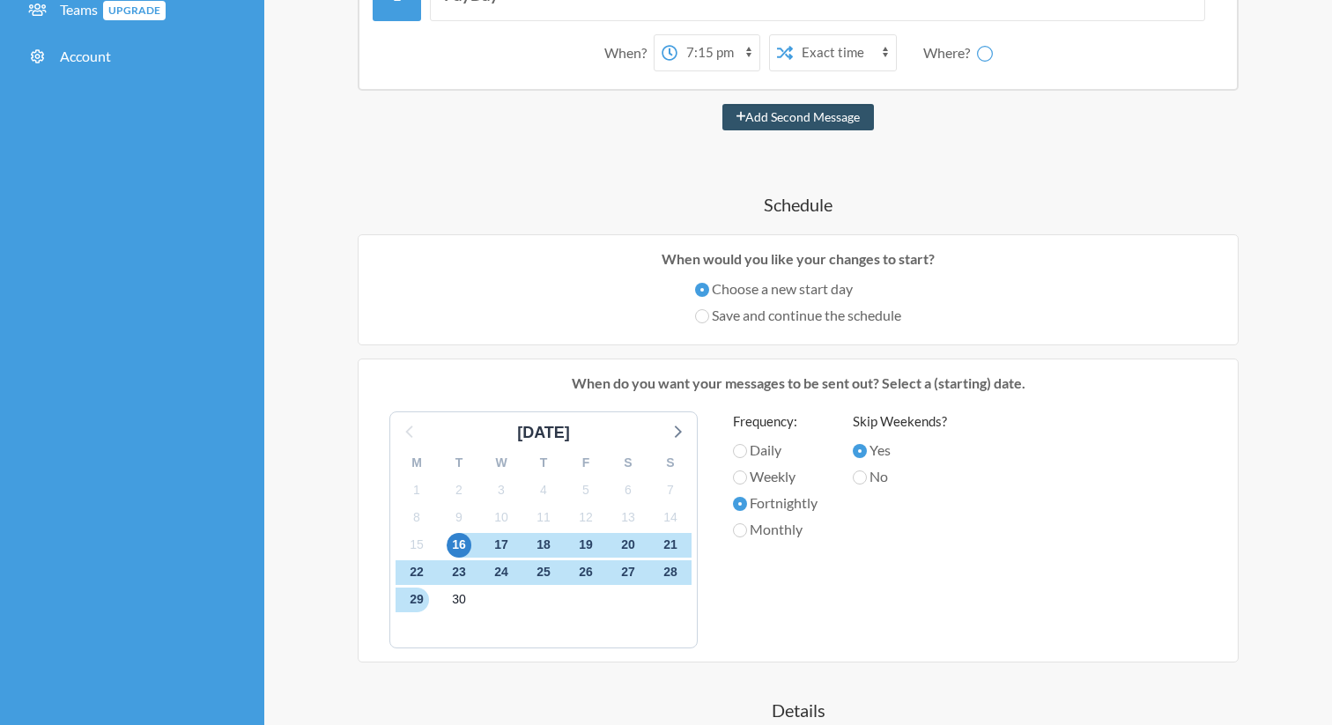
scroll to position [252, 0]
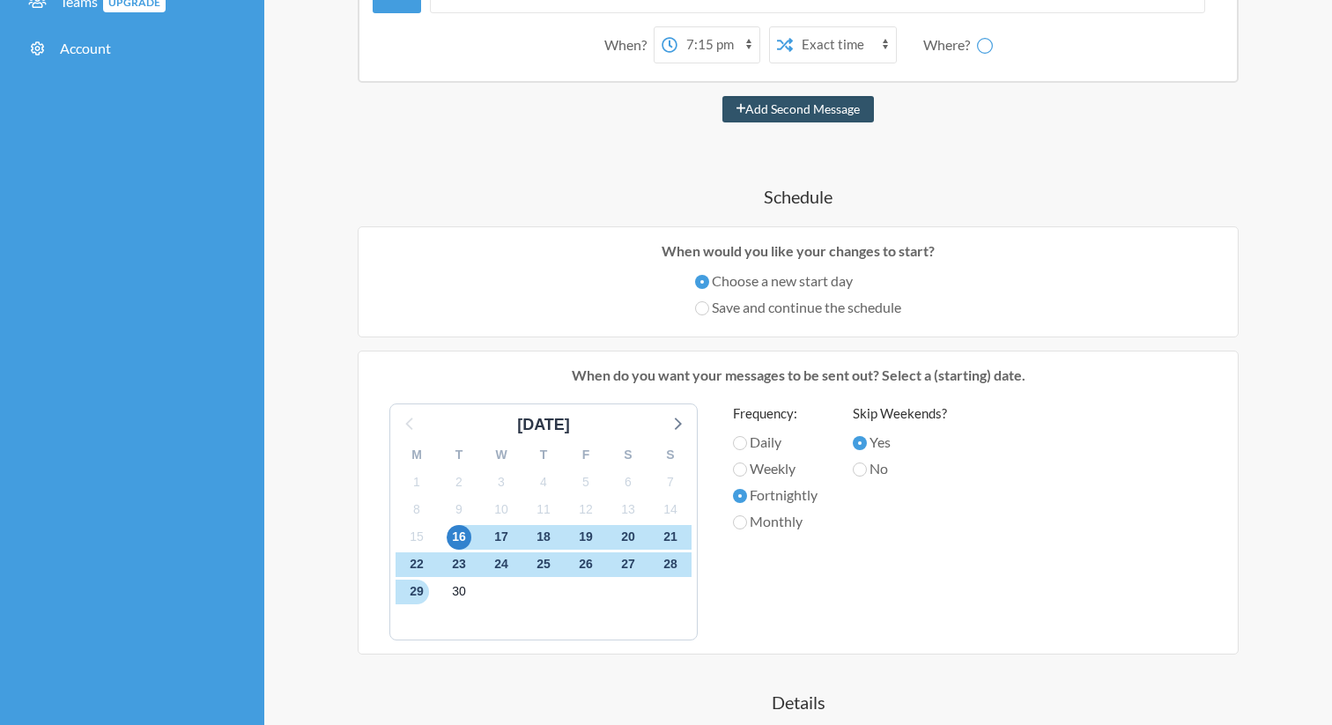
select select "D09FEJTHRB4"
click at [783, 313] on label "Save and continue the schedule" at bounding box center [798, 307] width 206 height 21
click at [709, 313] on input "Save and continue the schedule" at bounding box center [702, 308] width 14 height 14
radio input "true"
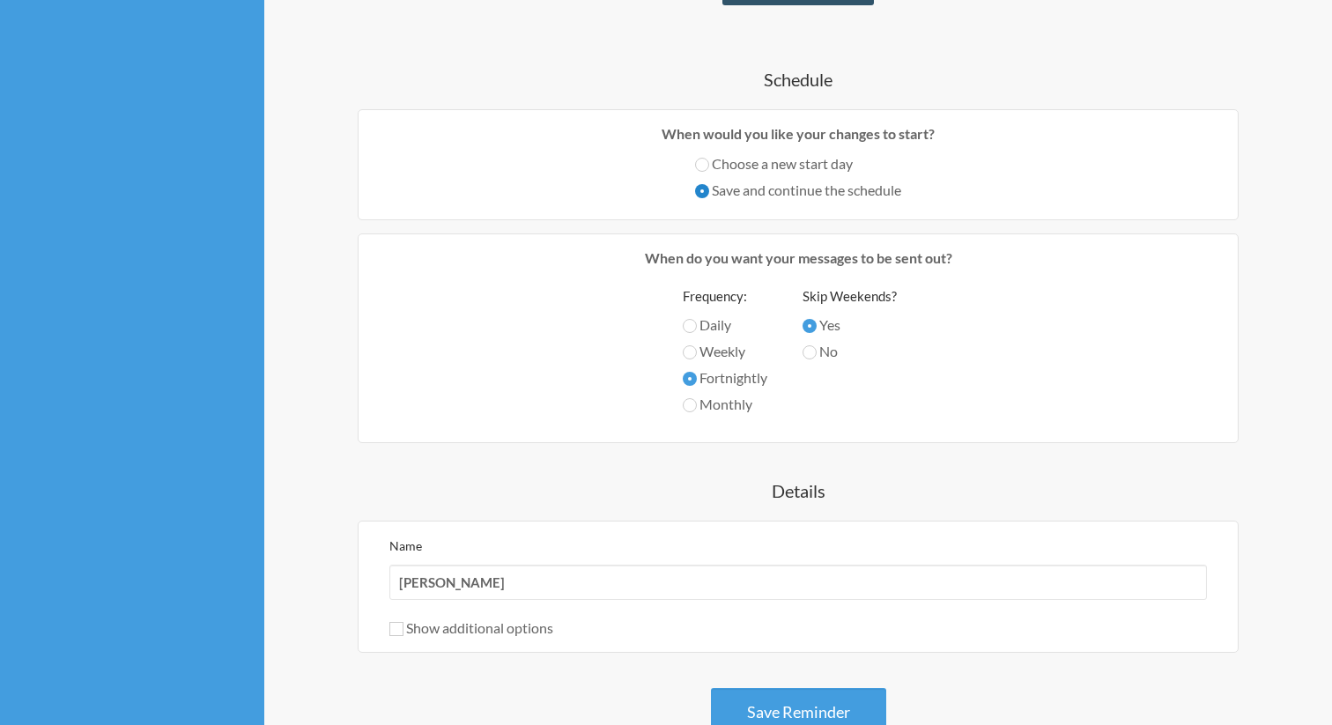
scroll to position [609, 0]
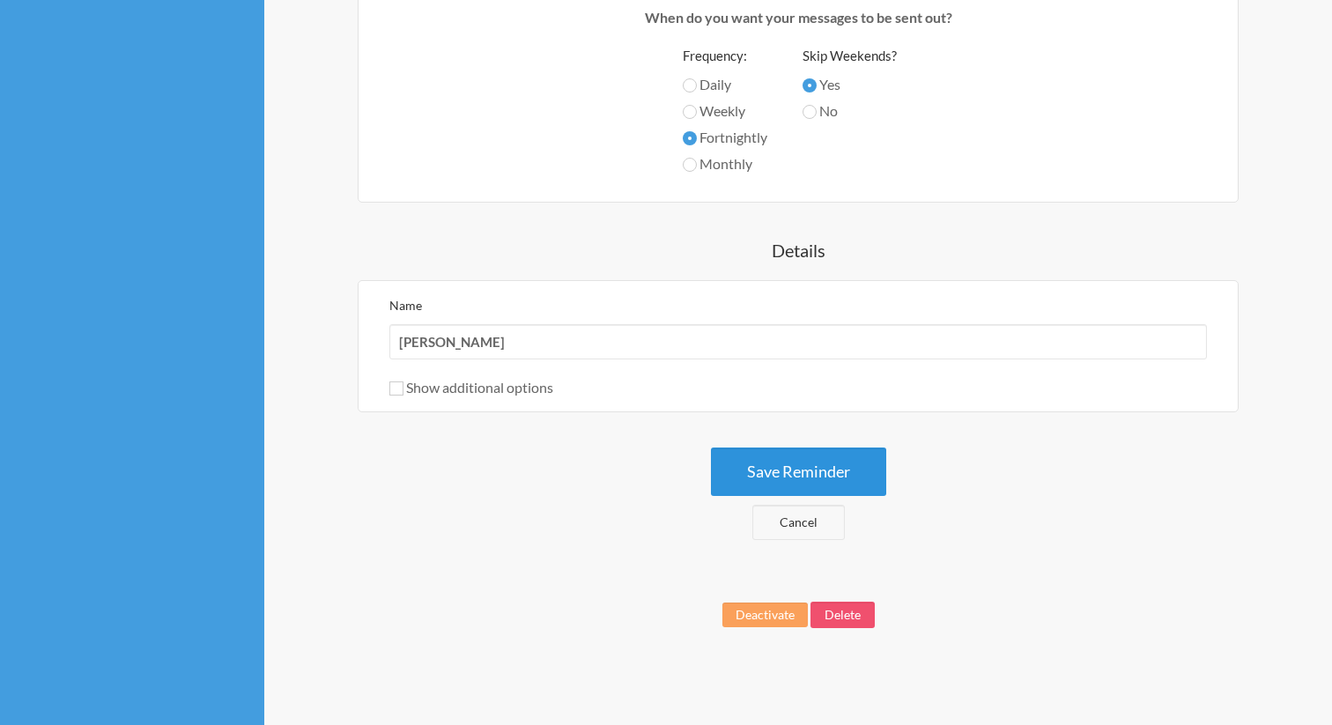
click at [803, 464] on button "Save Reminder" at bounding box center [798, 471] width 175 height 48
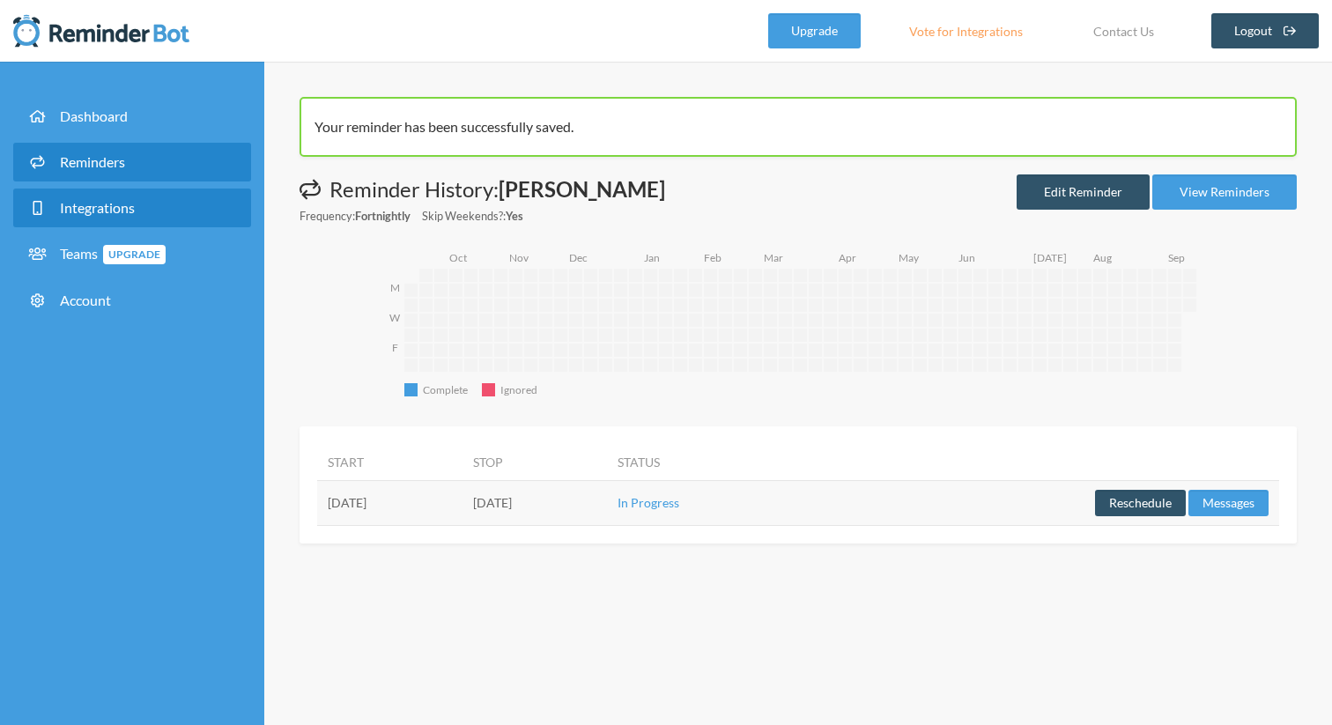
click at [111, 200] on span "Integrations" at bounding box center [97, 207] width 75 height 17
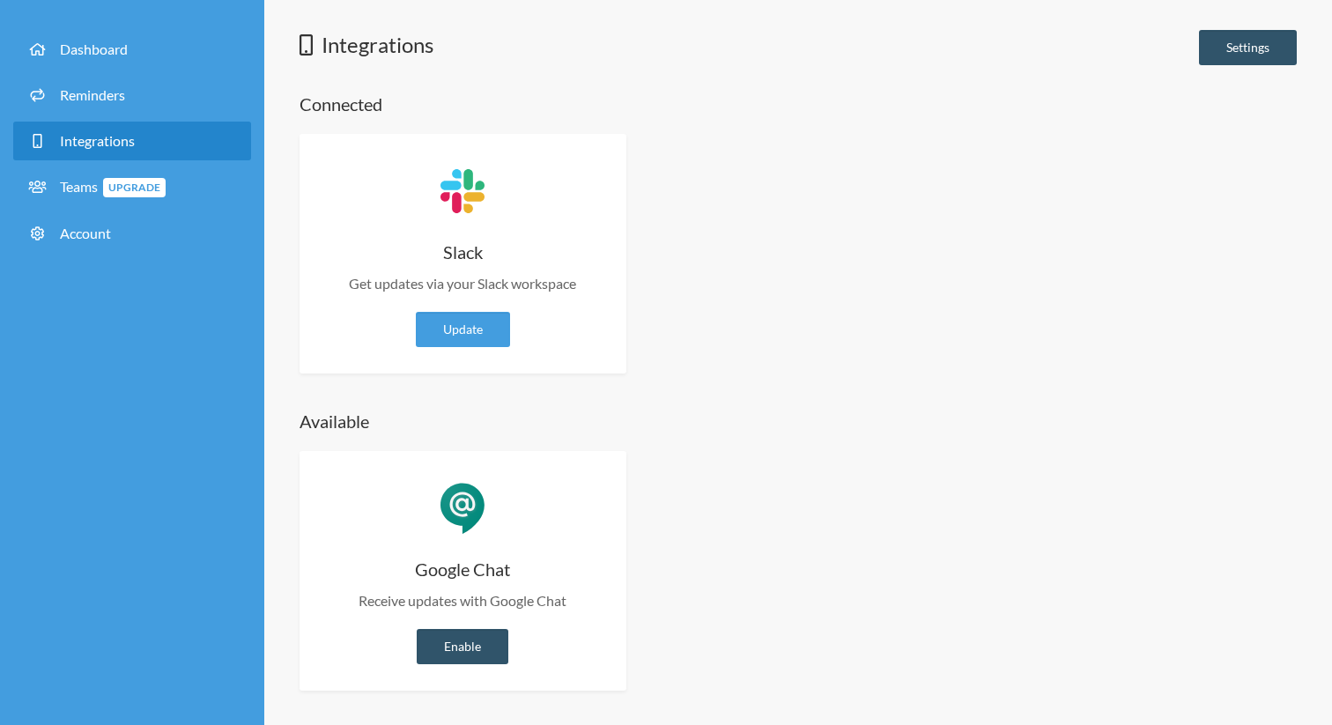
scroll to position [52, 0]
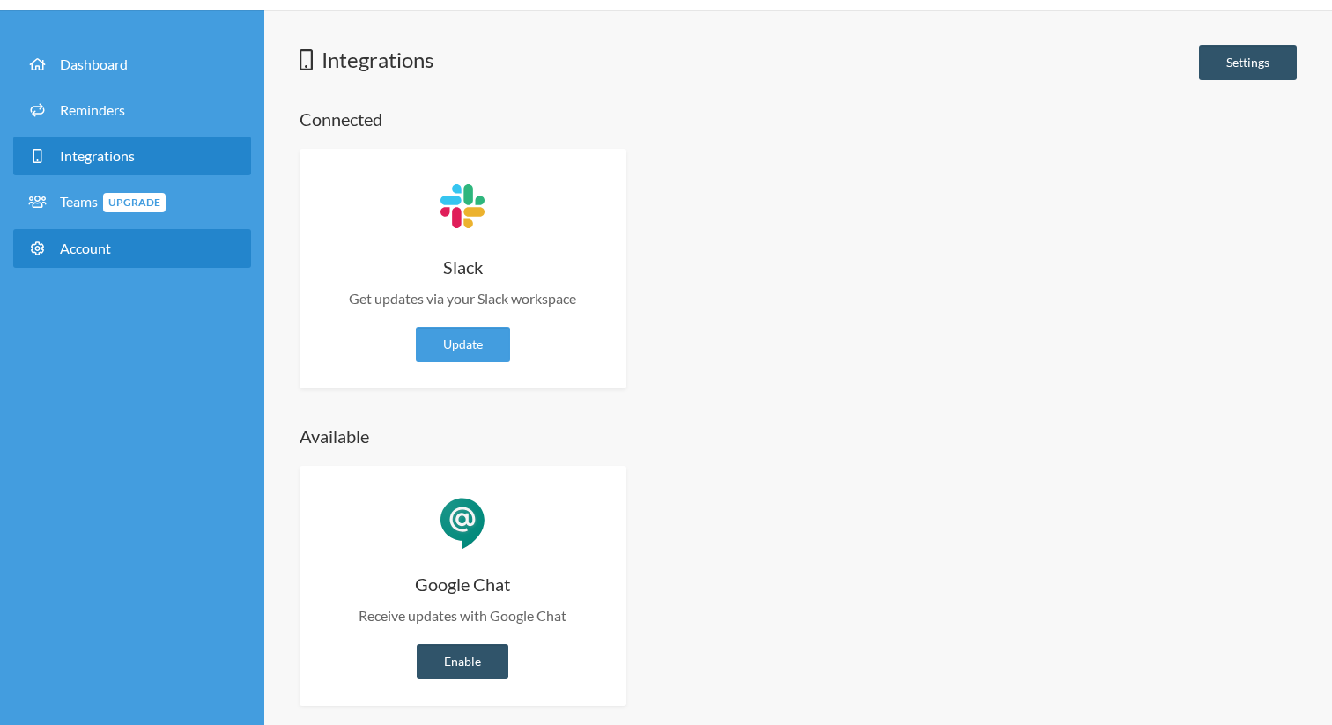
click at [94, 237] on link "Account" at bounding box center [132, 248] width 238 height 39
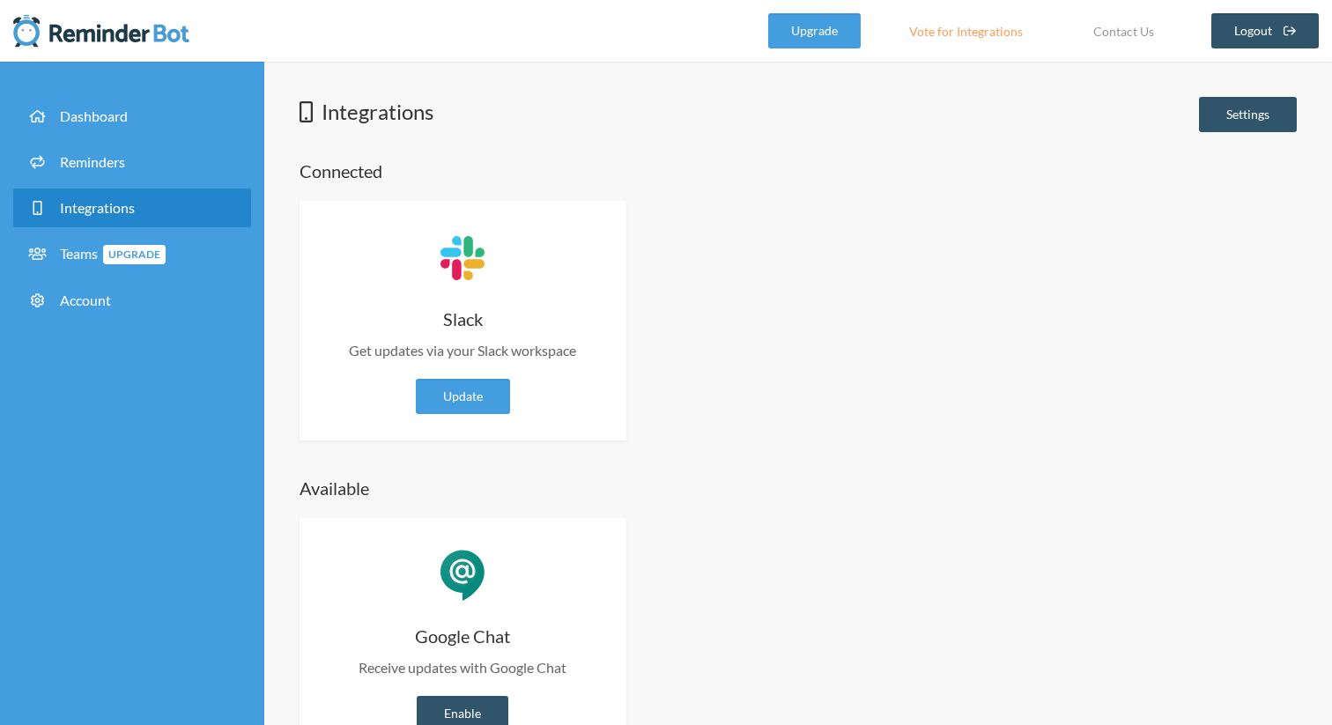
select select "**"
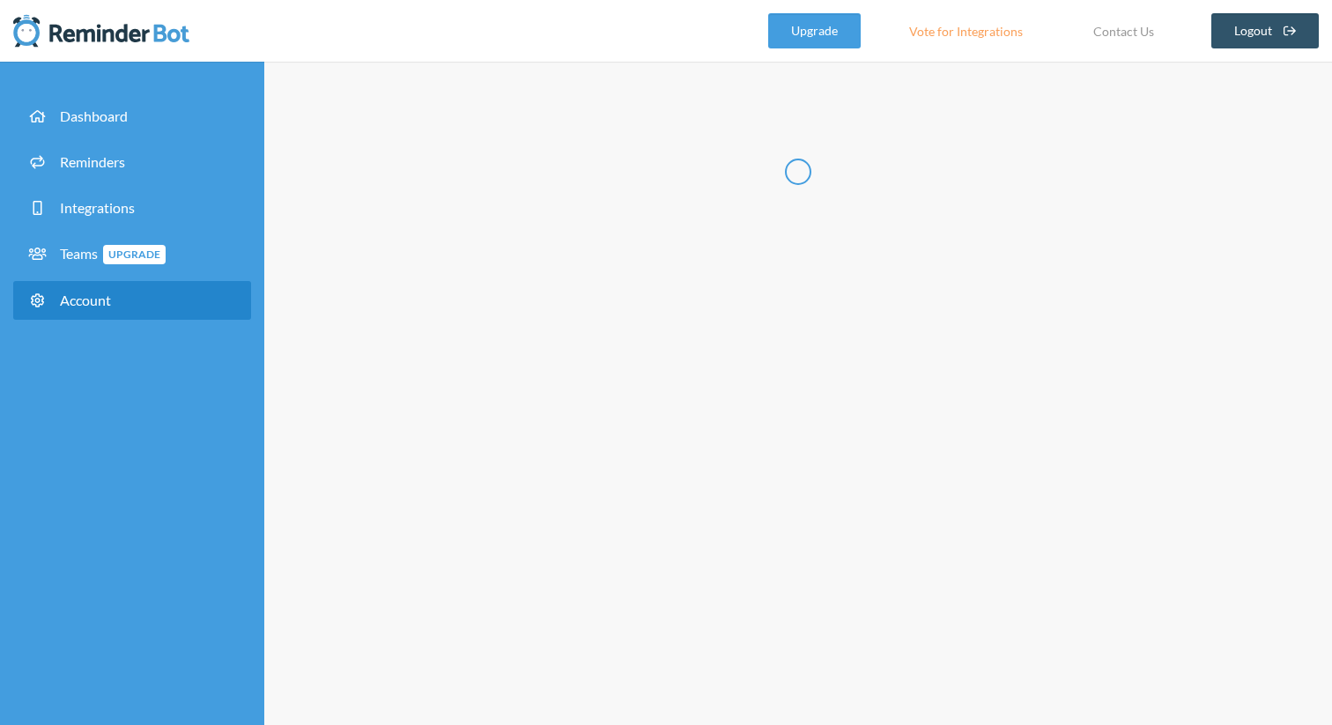
type input "******"
type input "********"
type input "**********"
select select "**"
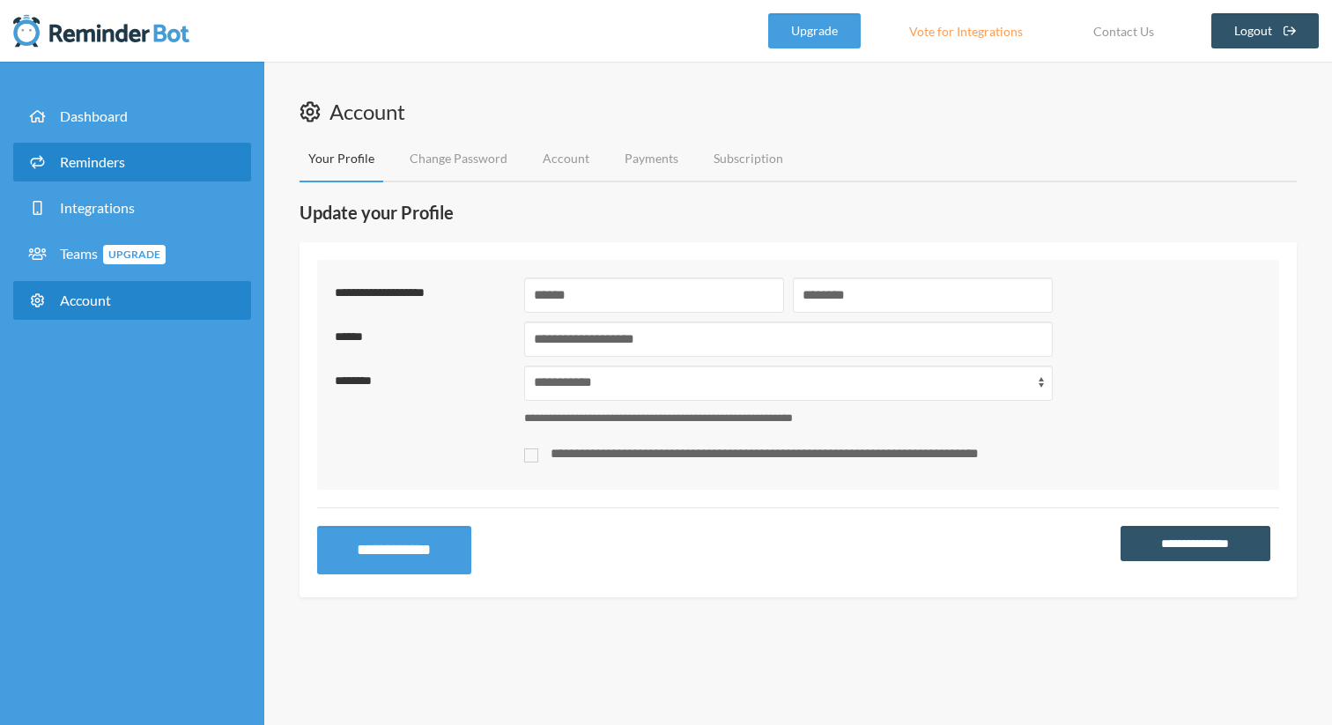
click at [107, 171] on link "Reminders" at bounding box center [132, 162] width 238 height 39
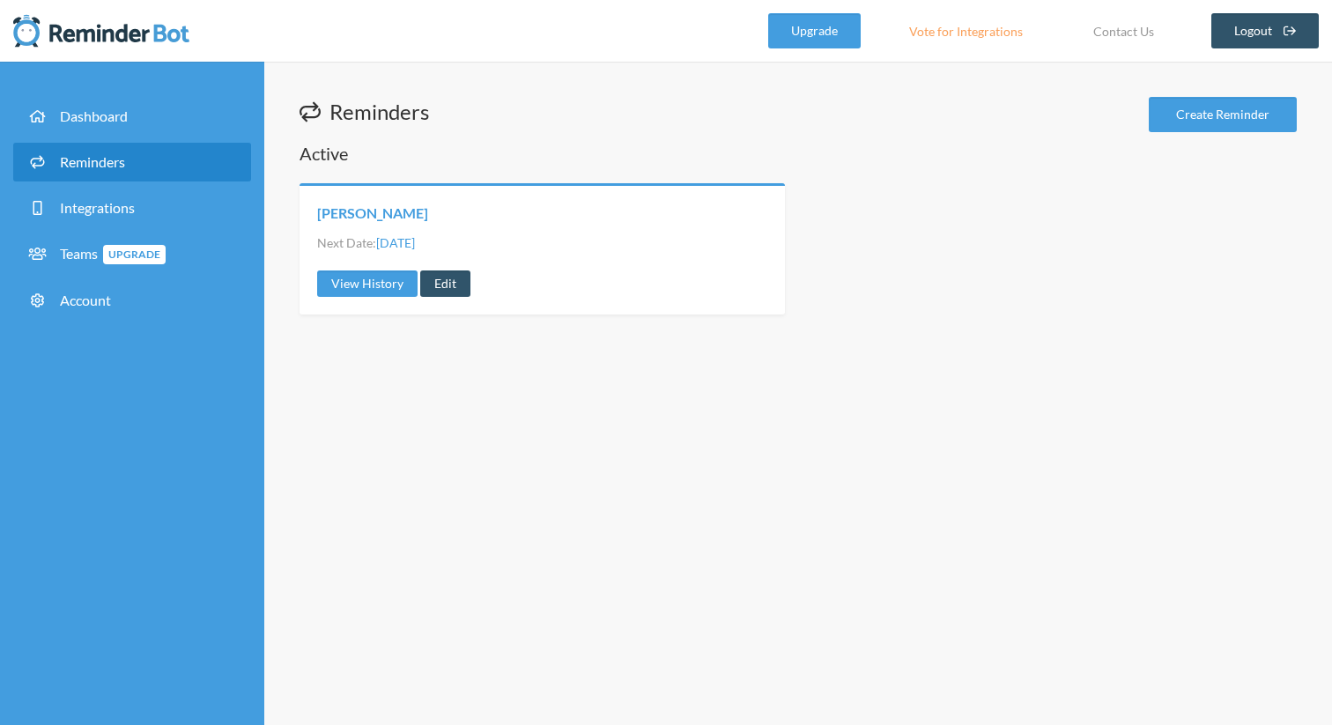
click at [359, 213] on link "[PERSON_NAME]" at bounding box center [372, 212] width 111 height 19
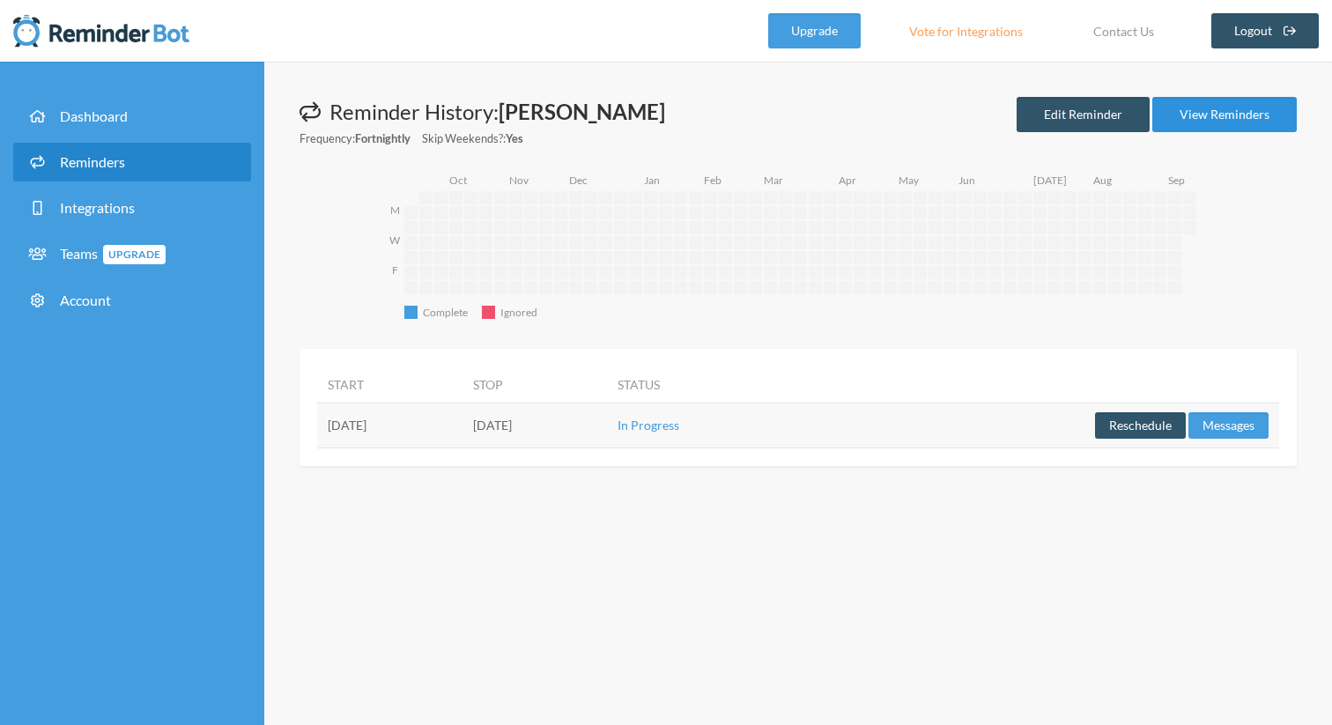
click at [1192, 131] on link "View Reminders" at bounding box center [1224, 114] width 144 height 35
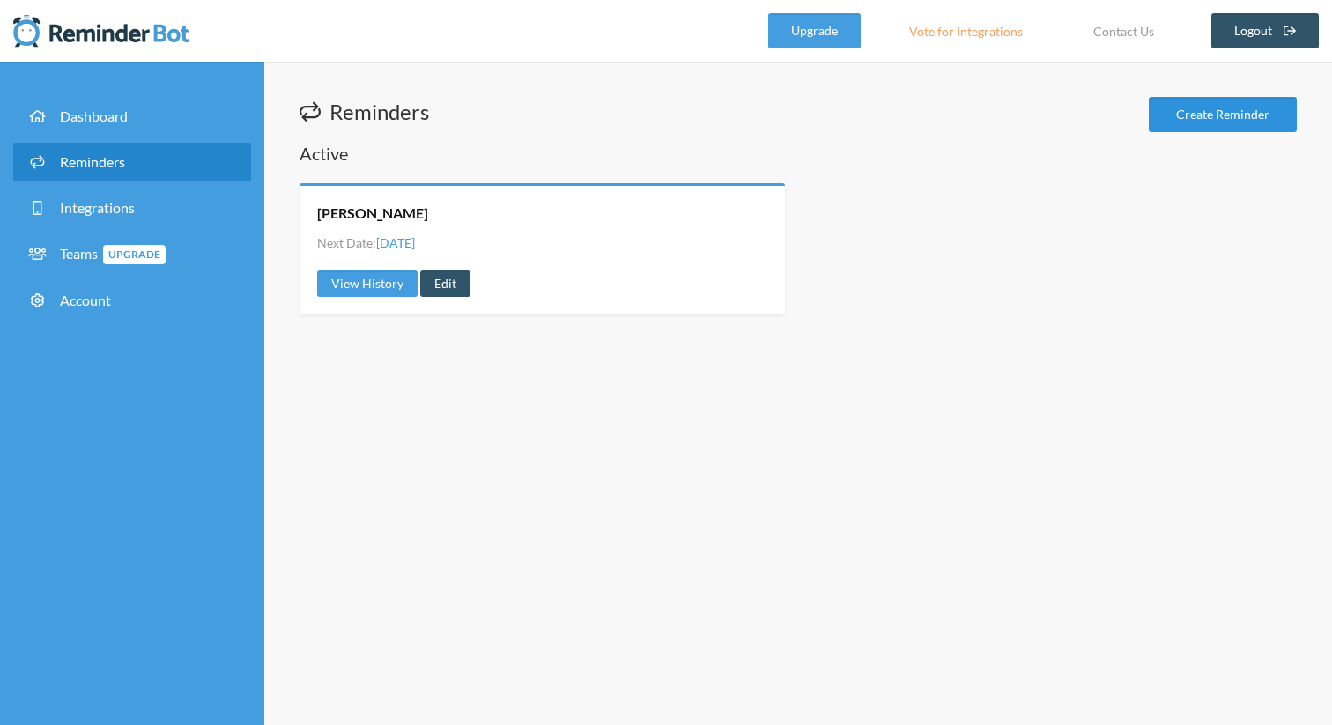
click at [1216, 120] on link "Create Reminder" at bounding box center [1222, 114] width 148 height 35
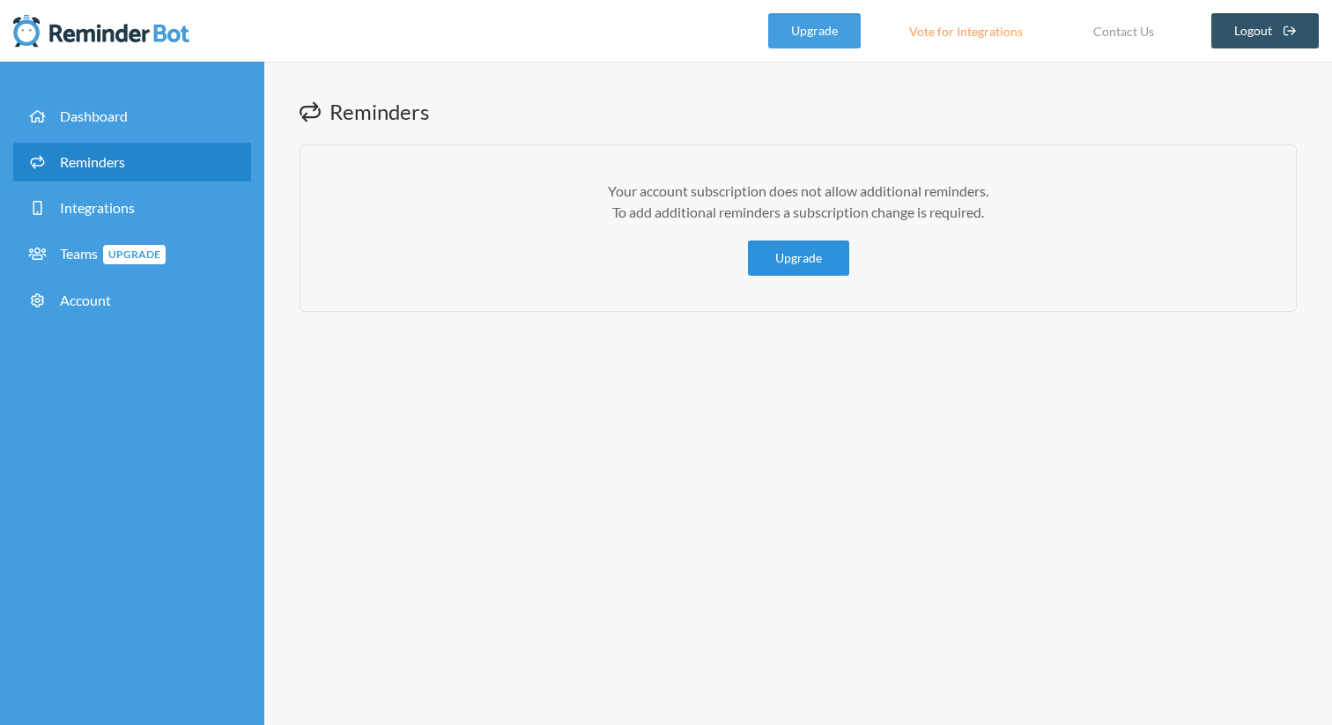
click at [804, 260] on link "Upgrade" at bounding box center [798, 257] width 101 height 35
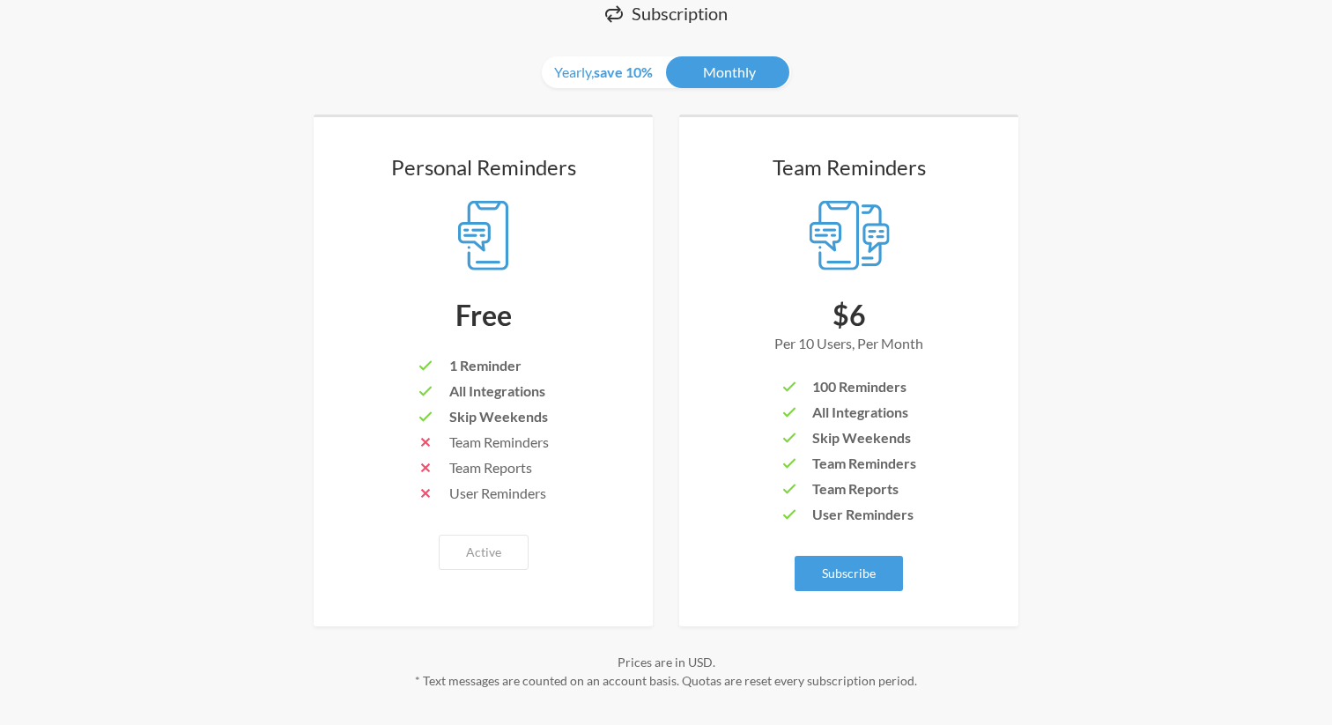
scroll to position [133, 0]
click at [628, 70] on strong "save 10%" at bounding box center [623, 70] width 59 height 17
